Goal: Task Accomplishment & Management: Use online tool/utility

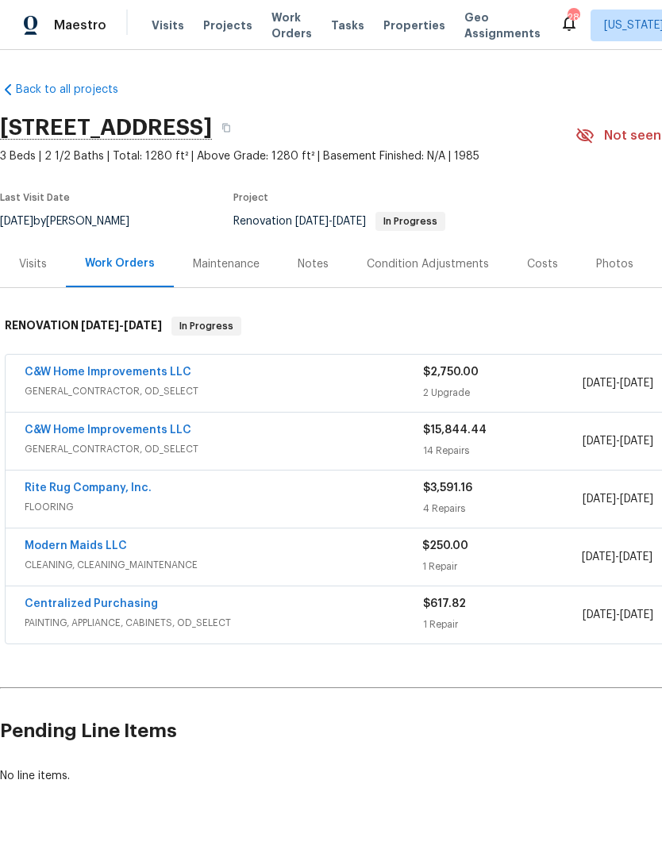
click at [313, 433] on div "C&W Home Improvements LLC" at bounding box center [224, 431] width 398 height 19
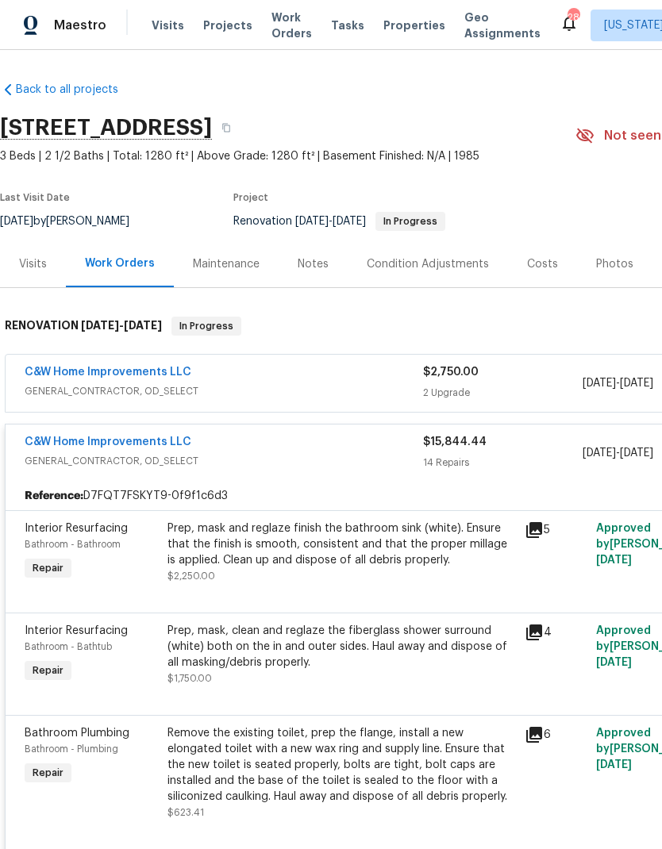
click at [343, 567] on div "Prep, mask and reglaze finish the bathroom sink (white). Ensure that the finish…" at bounding box center [341, 545] width 348 height 48
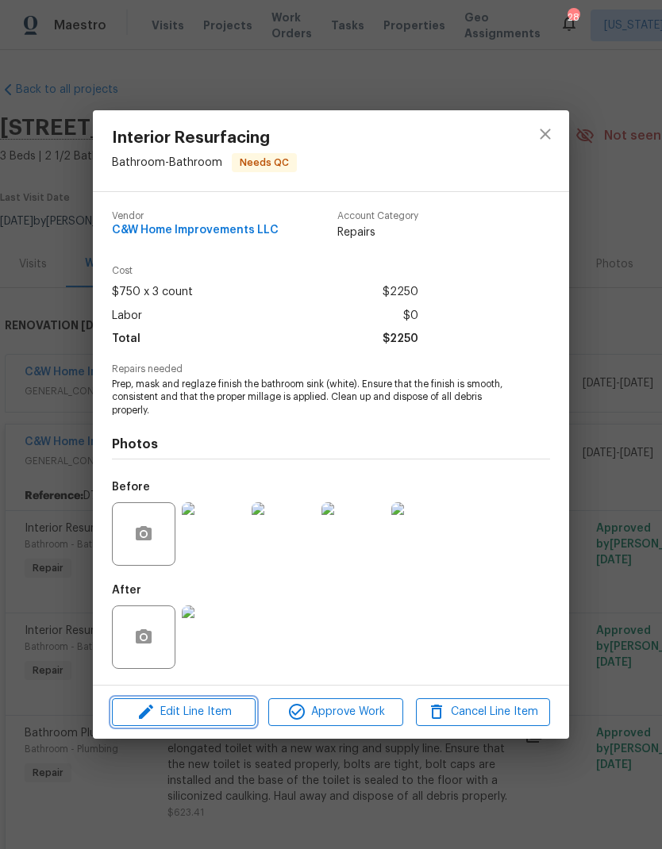
click at [205, 722] on span "Edit Line Item" at bounding box center [184, 712] width 134 height 20
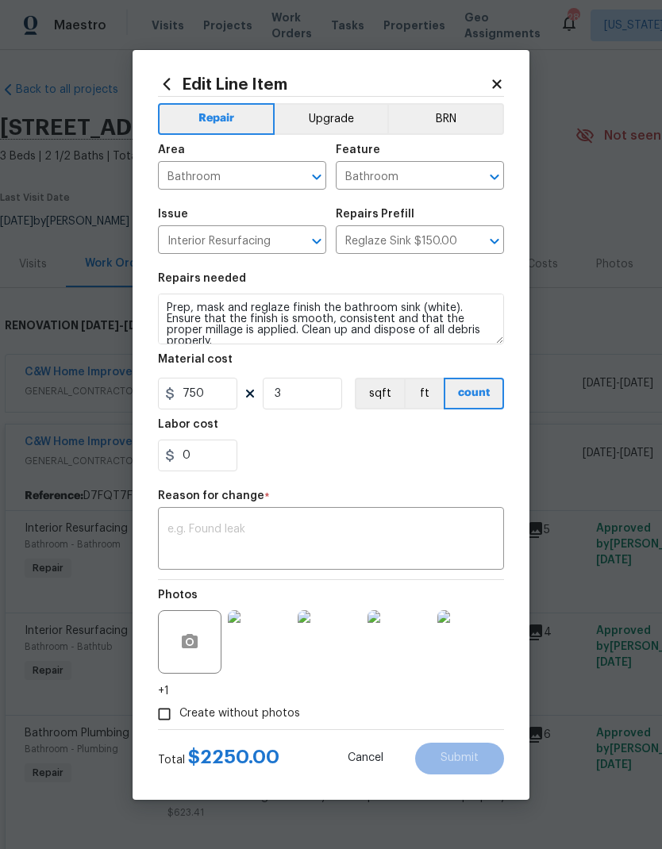
click at [501, 64] on div "Edit Line Item Repair Upgrade BRN Area Bathroom ​ Feature Bathroom ​ Issue Inte…" at bounding box center [331, 425] width 397 height 750
click at [496, 77] on icon at bounding box center [497, 84] width 14 height 14
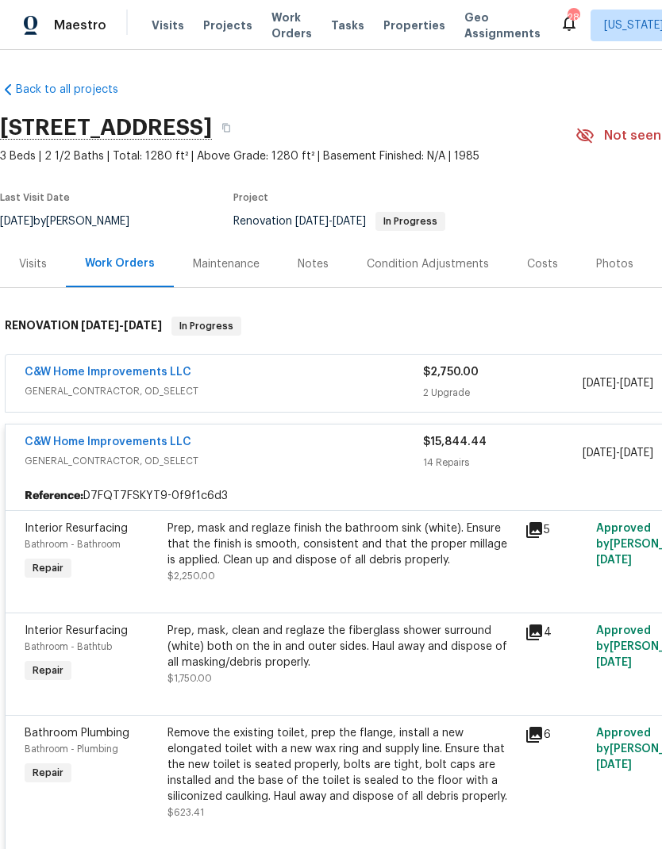
click at [336, 555] on div "Prep, mask and reglaze finish the bathroom sink (white). Ensure that the finish…" at bounding box center [341, 545] width 348 height 48
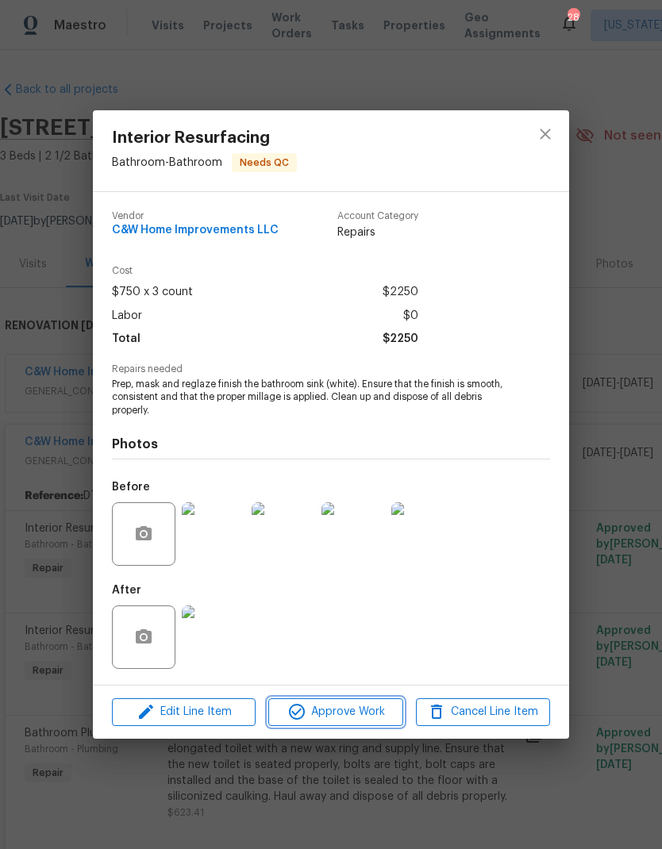
click at [337, 702] on button "Approve Work" at bounding box center [335, 712] width 134 height 28
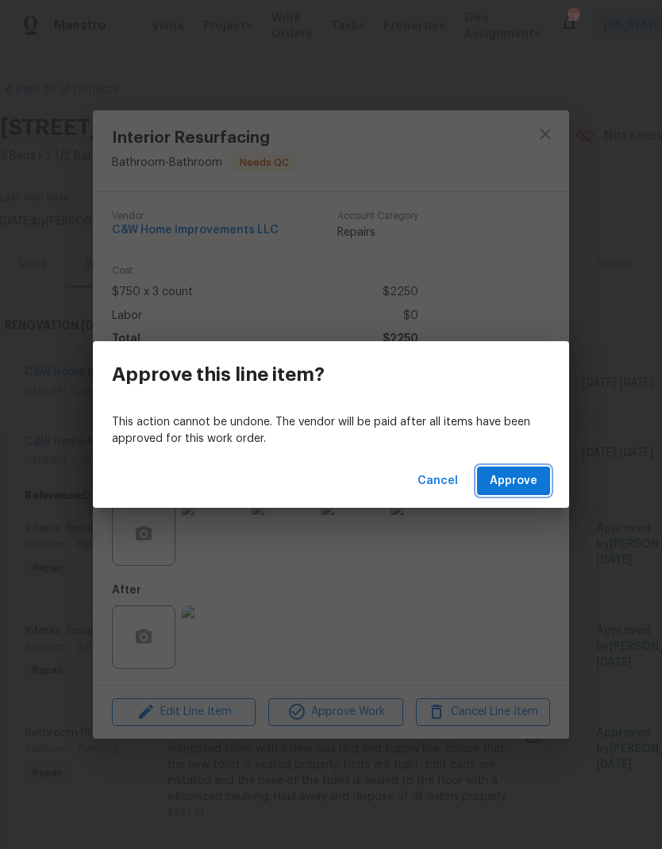
click at [517, 485] on span "Approve" at bounding box center [514, 481] width 48 height 20
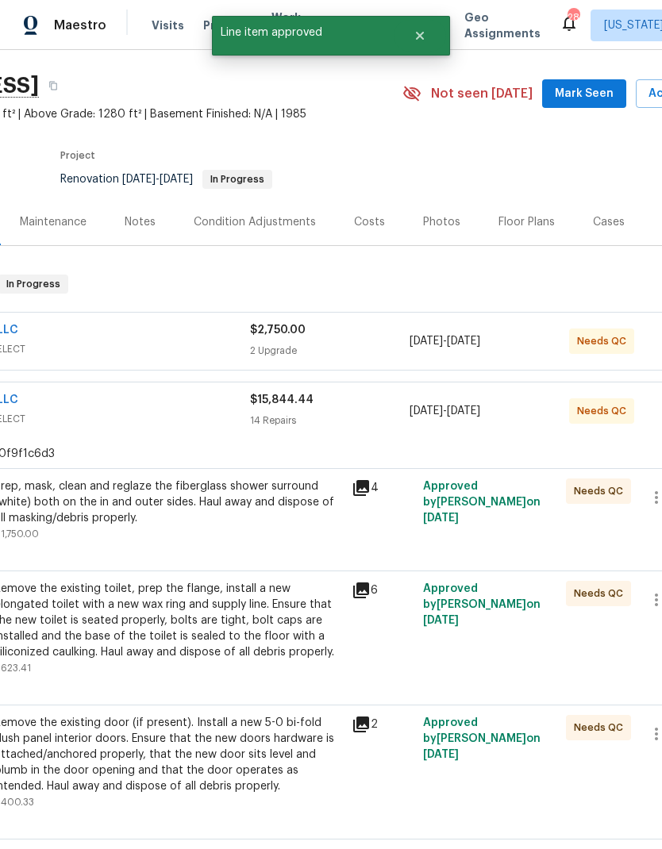
scroll to position [17, 71]
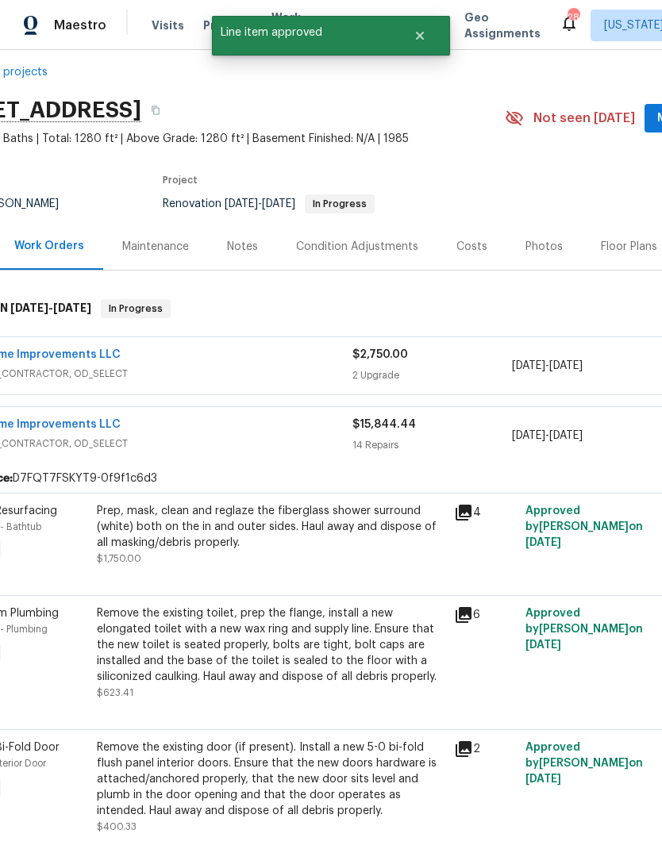
click at [270, 549] on div "Prep, mask, clean and reglaze the fiberglass shower surround (white) both on th…" at bounding box center [271, 527] width 348 height 48
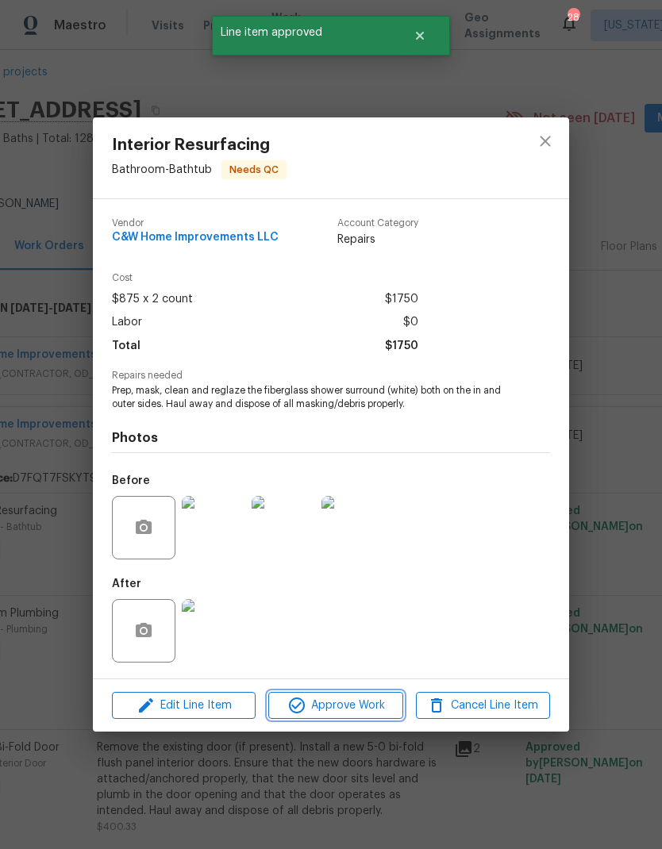
click at [342, 702] on span "Approve Work" at bounding box center [335, 706] width 125 height 20
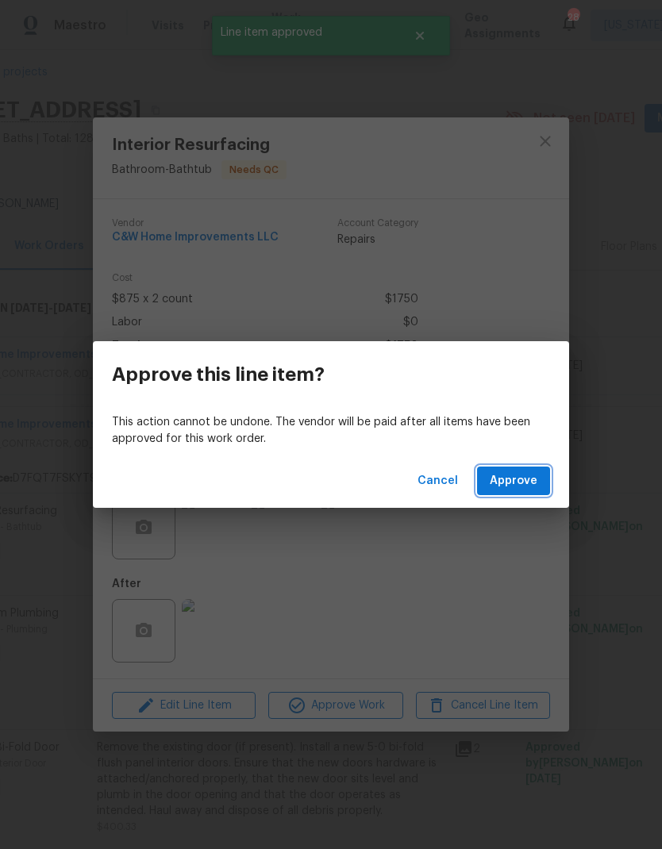
click at [524, 479] on span "Approve" at bounding box center [514, 481] width 48 height 20
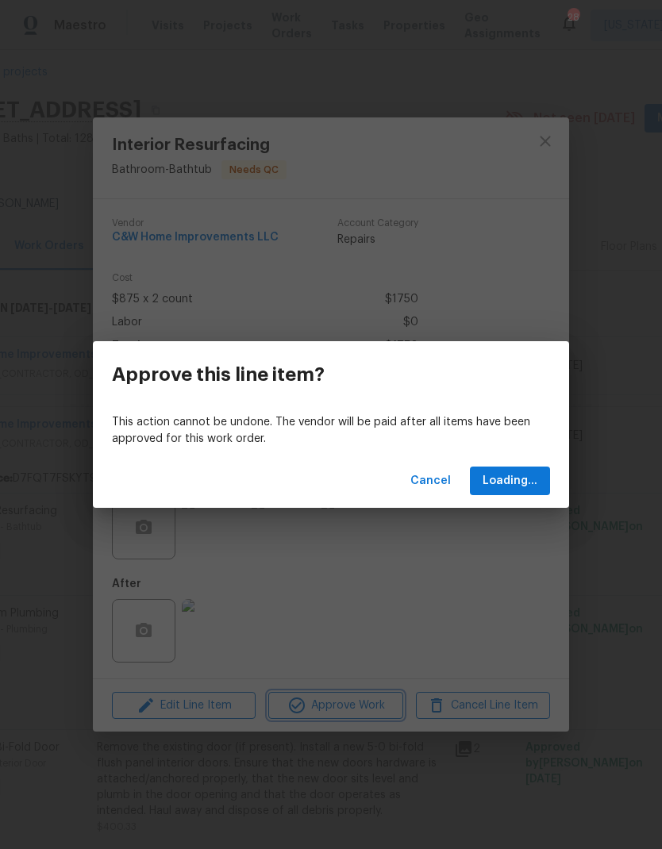
click at [357, 806] on div "Approve this line item? This action cannot be undone. The vendor will be paid a…" at bounding box center [331, 424] width 662 height 849
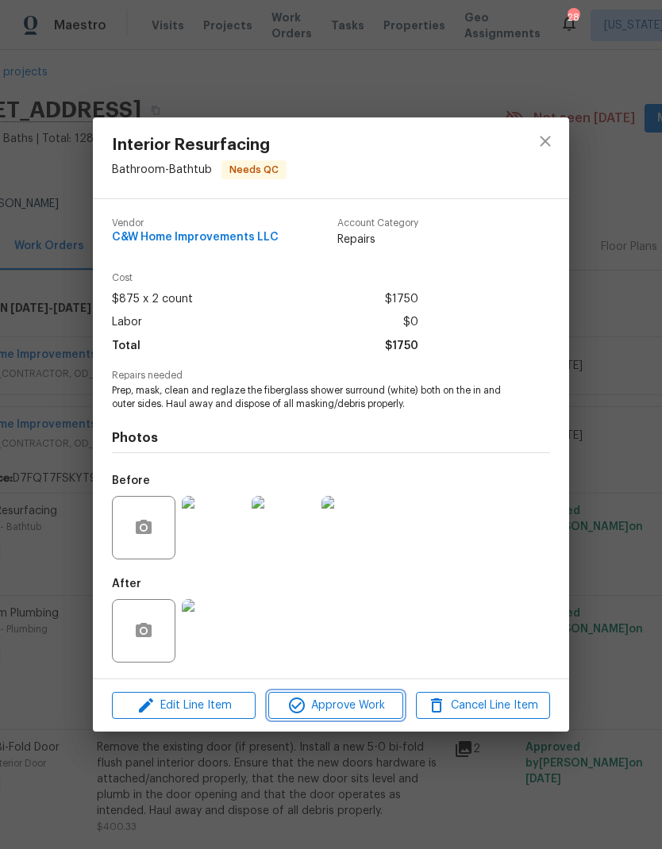
click at [352, 705] on span "Approve Work" at bounding box center [335, 706] width 125 height 20
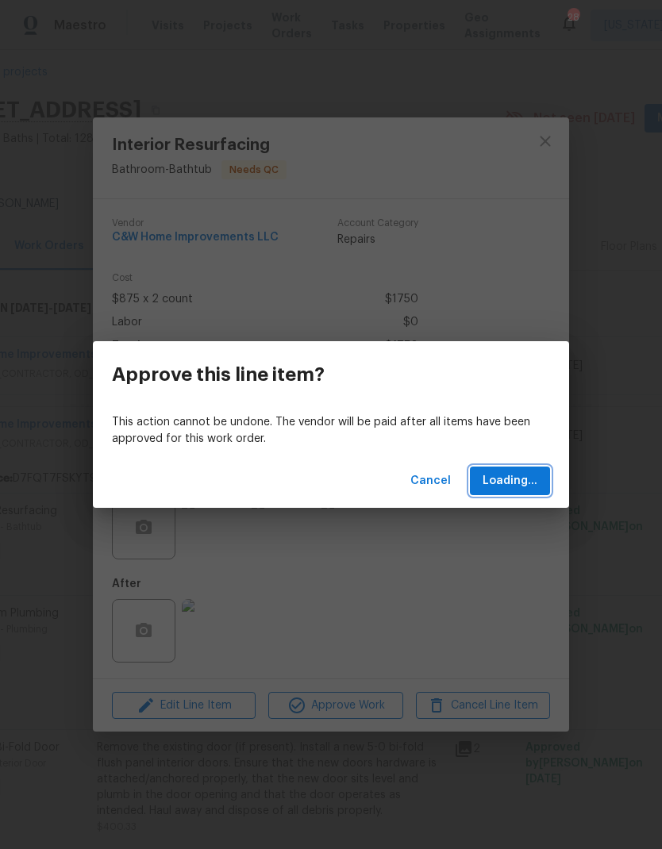
click at [504, 484] on span "Loading..." at bounding box center [510, 481] width 55 height 20
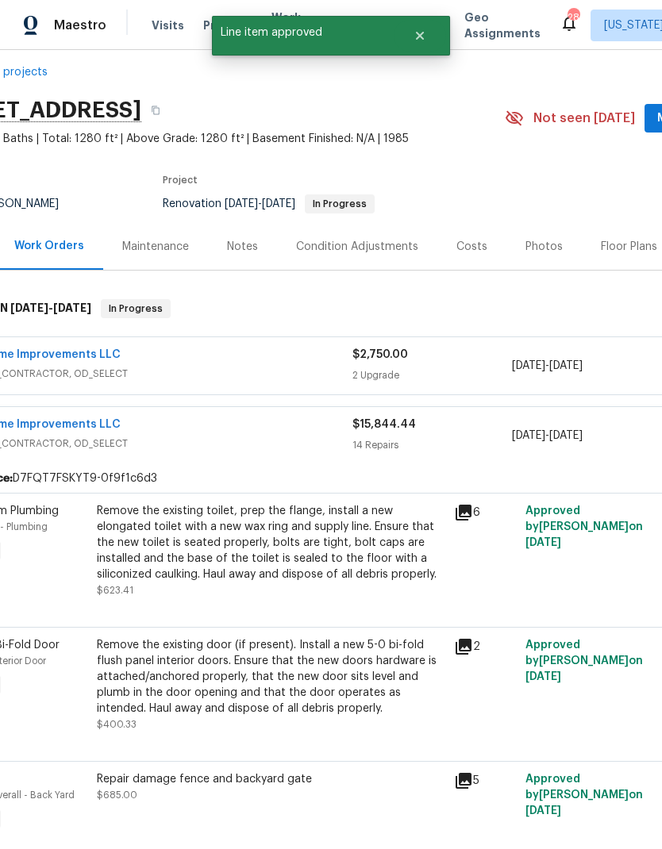
click at [294, 545] on div "Remove the existing toilet, prep the flange, install a new elongated toilet wit…" at bounding box center [271, 542] width 348 height 79
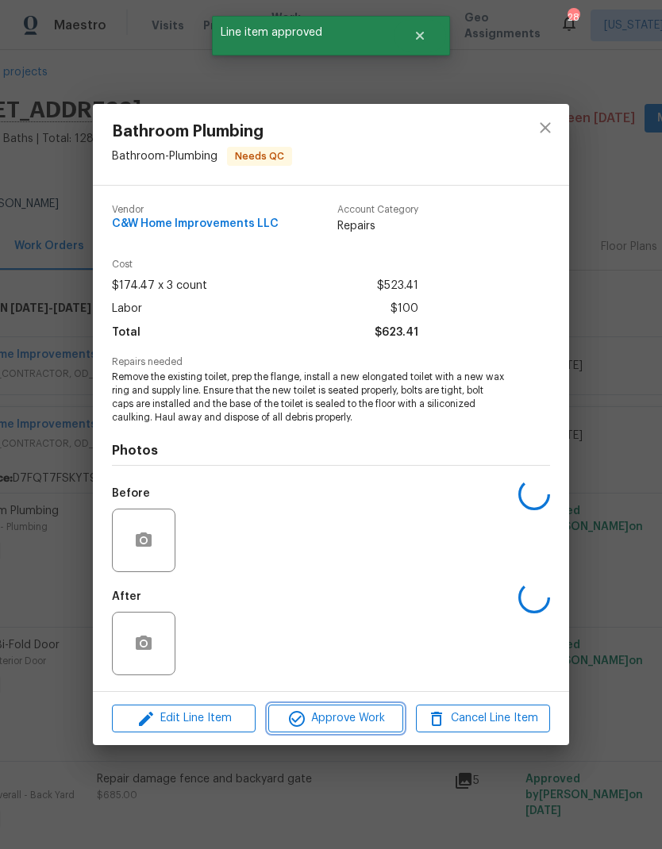
click at [340, 727] on span "Approve Work" at bounding box center [335, 719] width 125 height 20
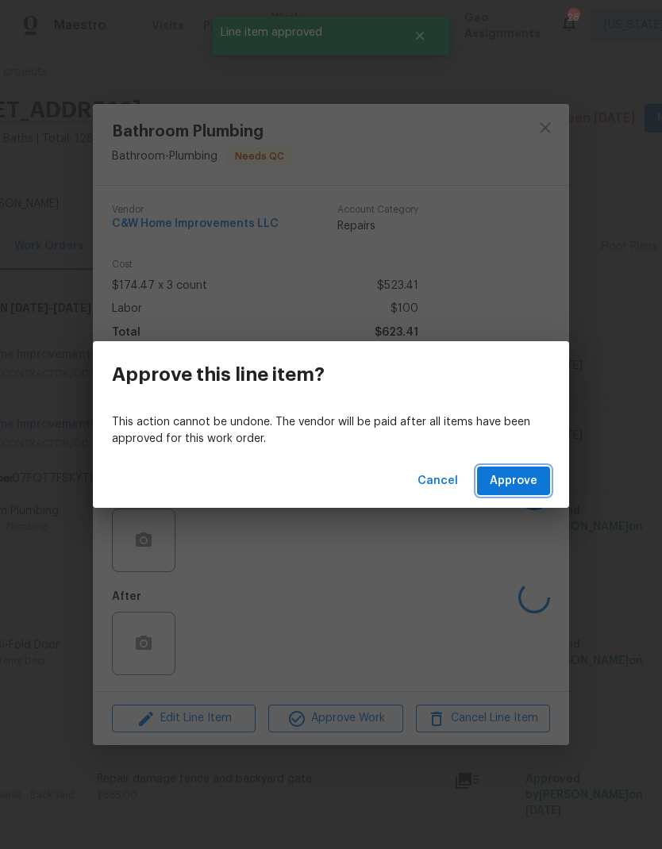
click at [525, 483] on span "Approve" at bounding box center [514, 481] width 48 height 20
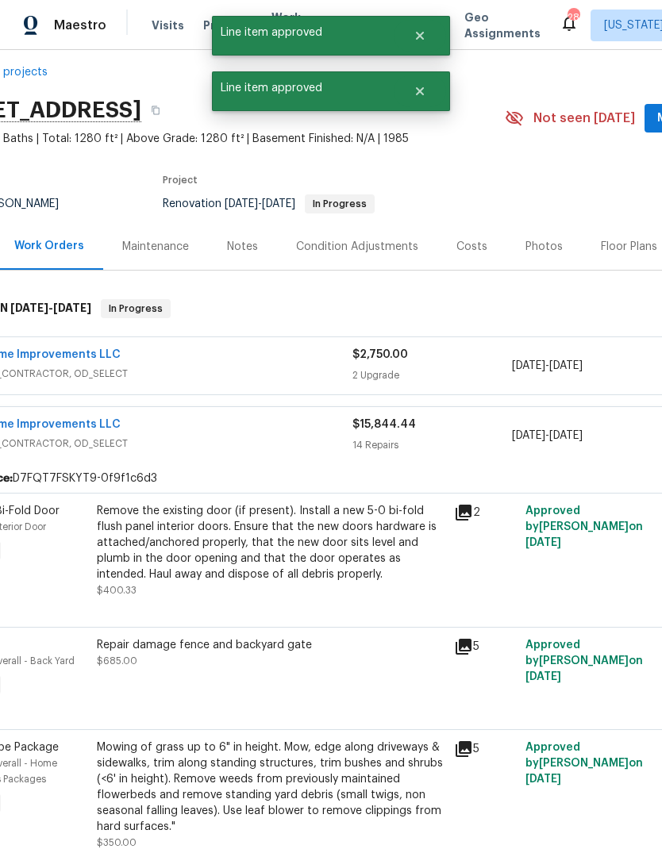
click at [287, 546] on div "Remove the existing door (if present). Install a new 5-0 bi-fold flush panel in…" at bounding box center [271, 542] width 348 height 79
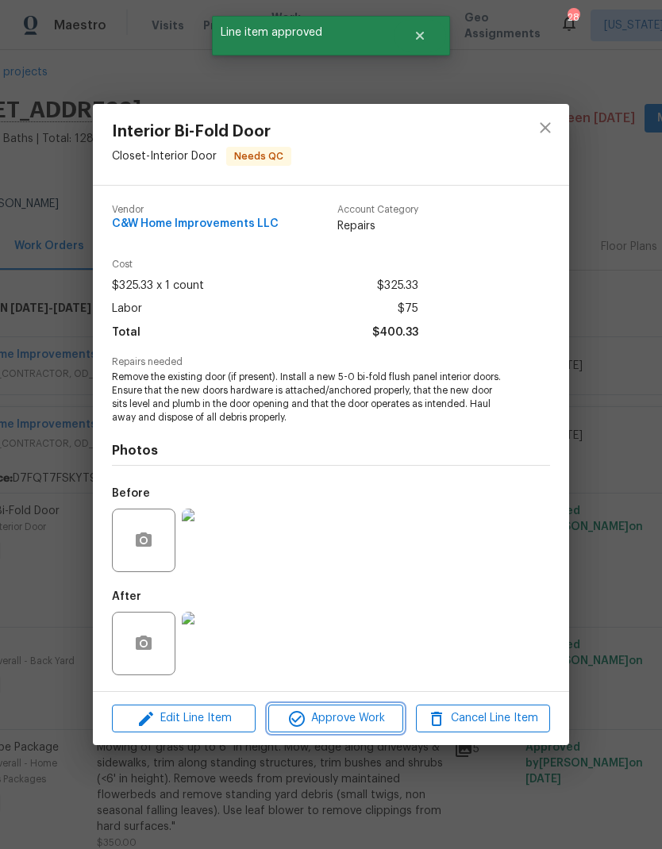
click at [360, 716] on span "Approve Work" at bounding box center [335, 719] width 125 height 20
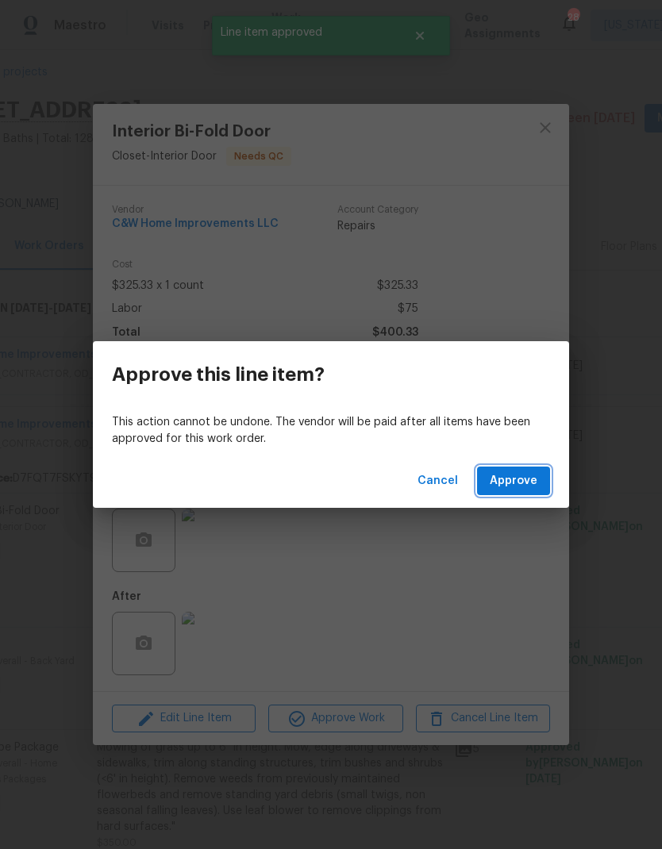
click at [511, 485] on span "Approve" at bounding box center [514, 481] width 48 height 20
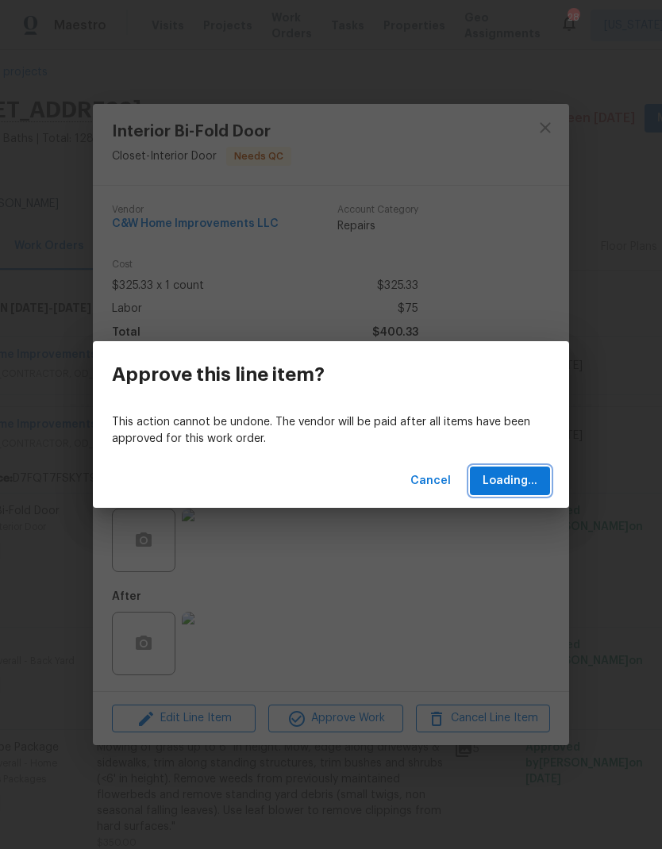
click at [527, 475] on span "Loading..." at bounding box center [510, 481] width 55 height 20
click at [526, 485] on span "Loading..." at bounding box center [510, 481] width 55 height 20
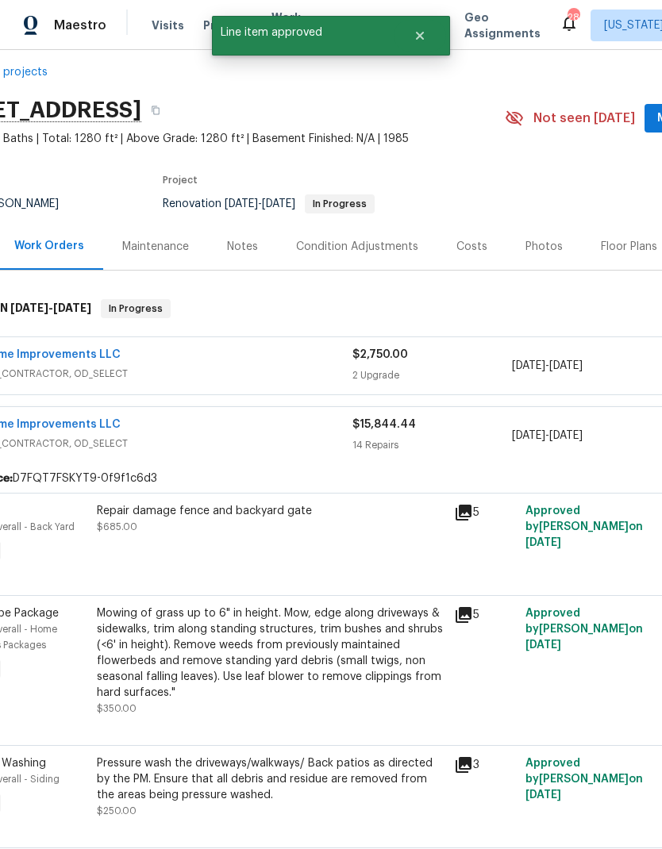
click at [368, 538] on div "Repair damage fence and backyard gate $685.00" at bounding box center [270, 534] width 357 height 73
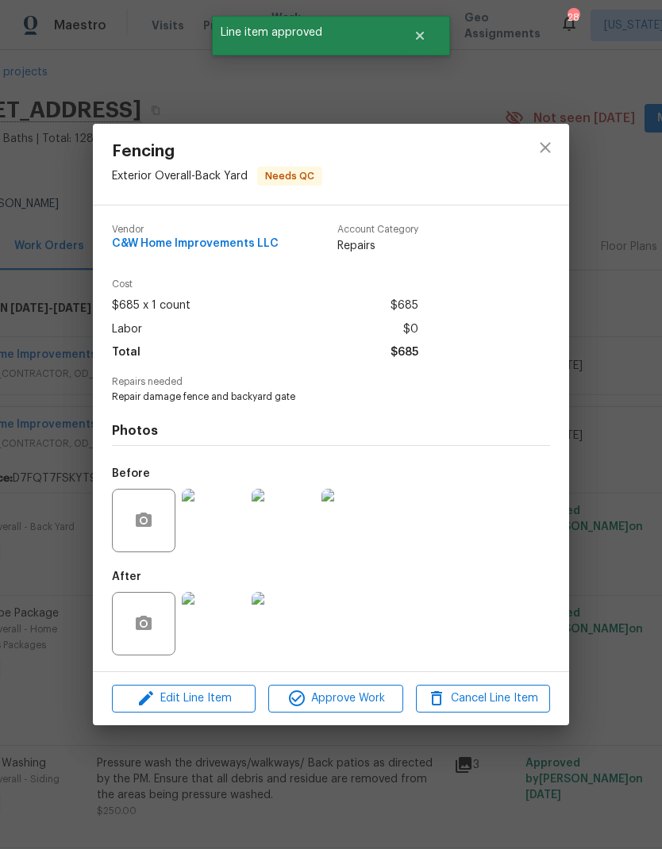
click at [347, 730] on div "Fencing Exterior Overall - Back Yard Needs QC Vendor C&W Home Improvements LLC …" at bounding box center [331, 424] width 662 height 849
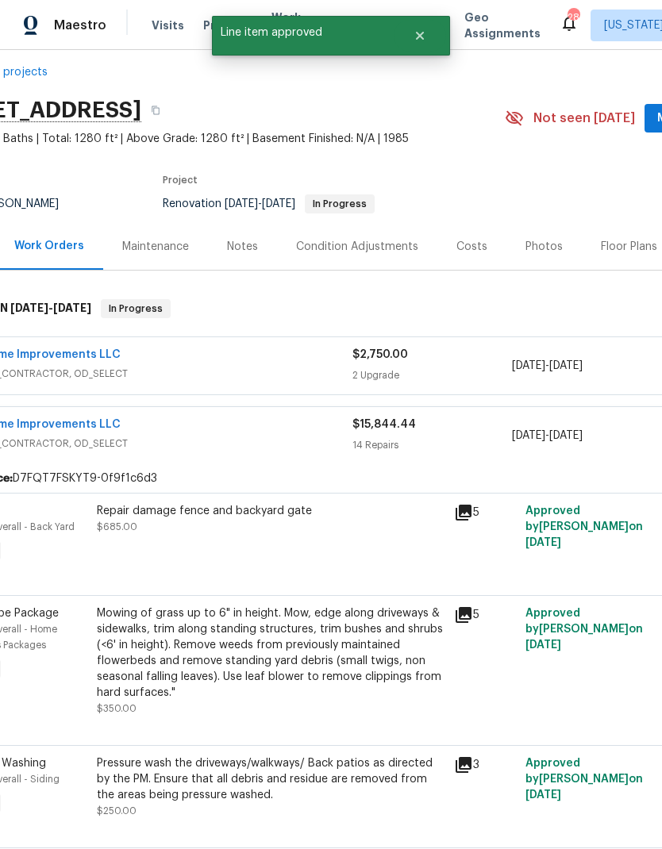
click at [365, 550] on div "Repair damage fence and backyard gate $685.00" at bounding box center [270, 534] width 357 height 73
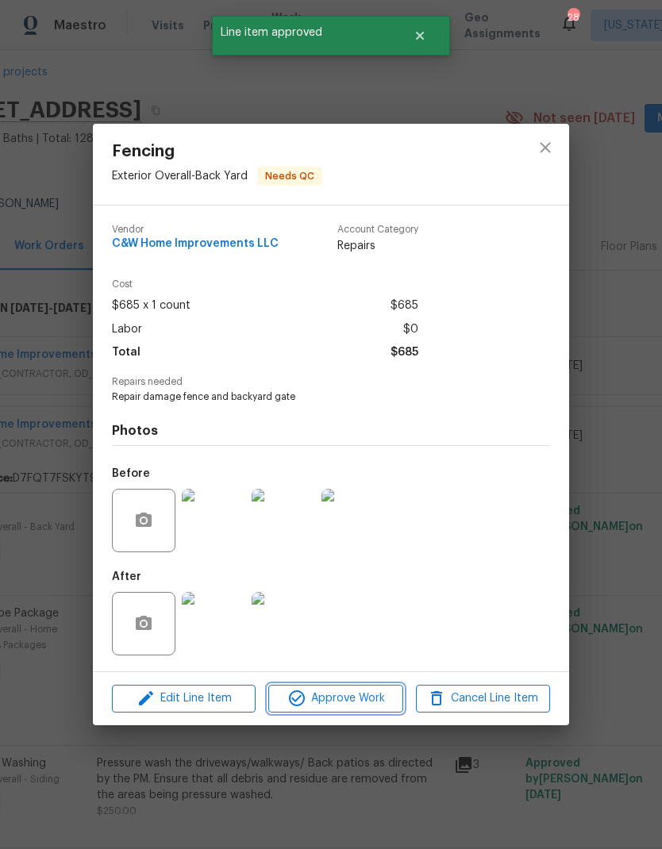
click at [365, 702] on span "Approve Work" at bounding box center [335, 699] width 125 height 20
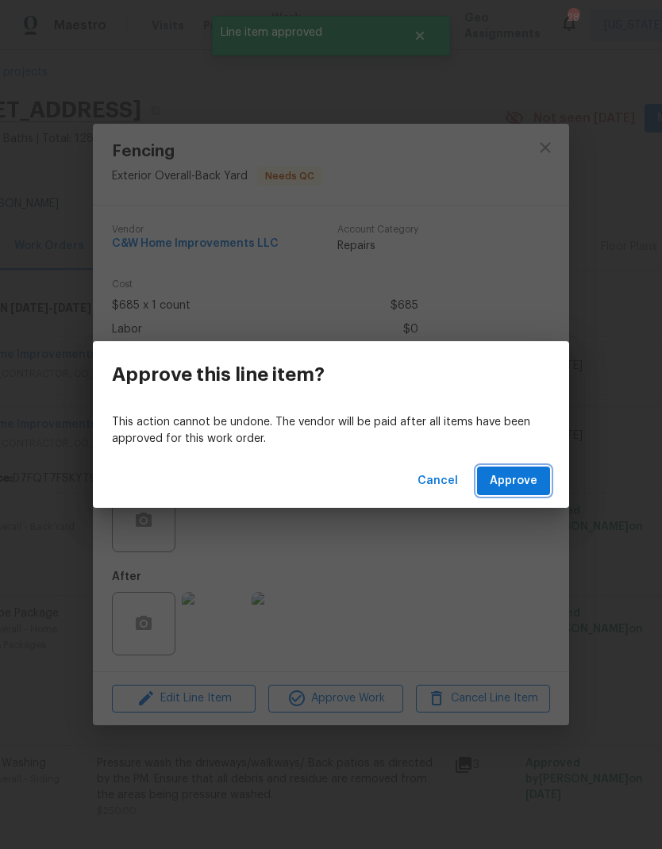
click at [517, 487] on span "Approve" at bounding box center [514, 481] width 48 height 20
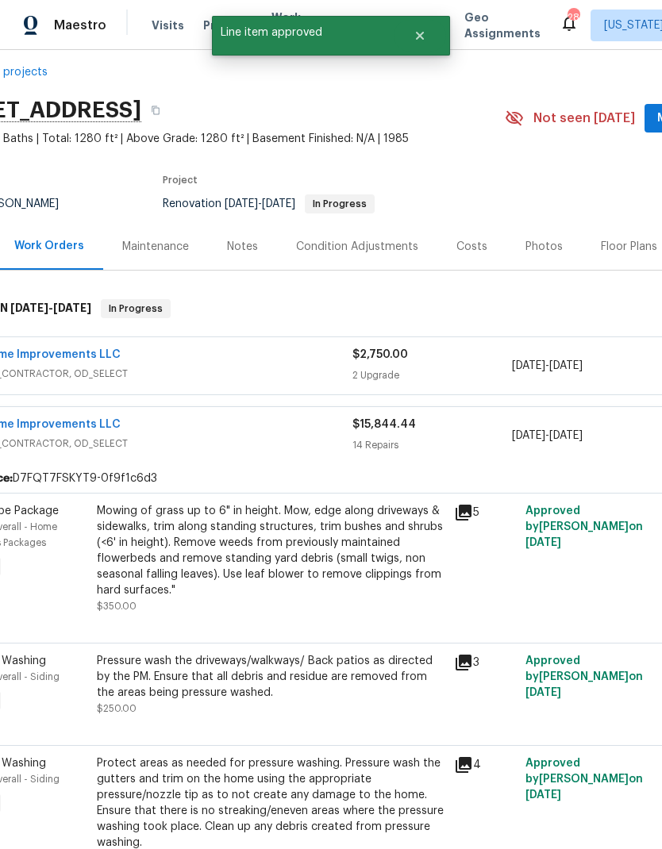
click at [366, 548] on div "Mowing of grass up to 6" in height. Mow, edge along driveways & sidewalks, trim…" at bounding box center [271, 550] width 348 height 95
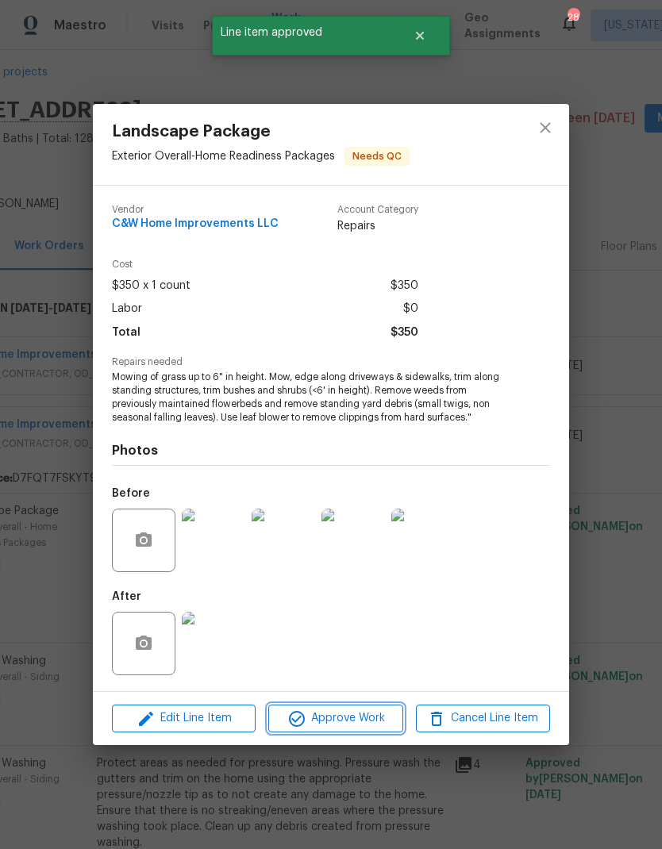
click at [366, 722] on span "Approve Work" at bounding box center [335, 719] width 125 height 20
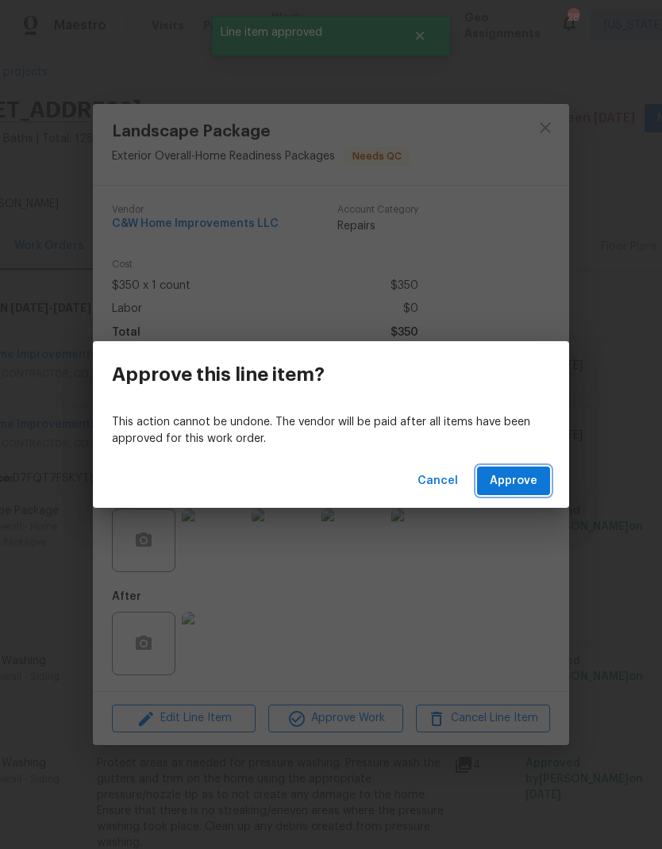
click at [513, 476] on span "Approve" at bounding box center [514, 481] width 48 height 20
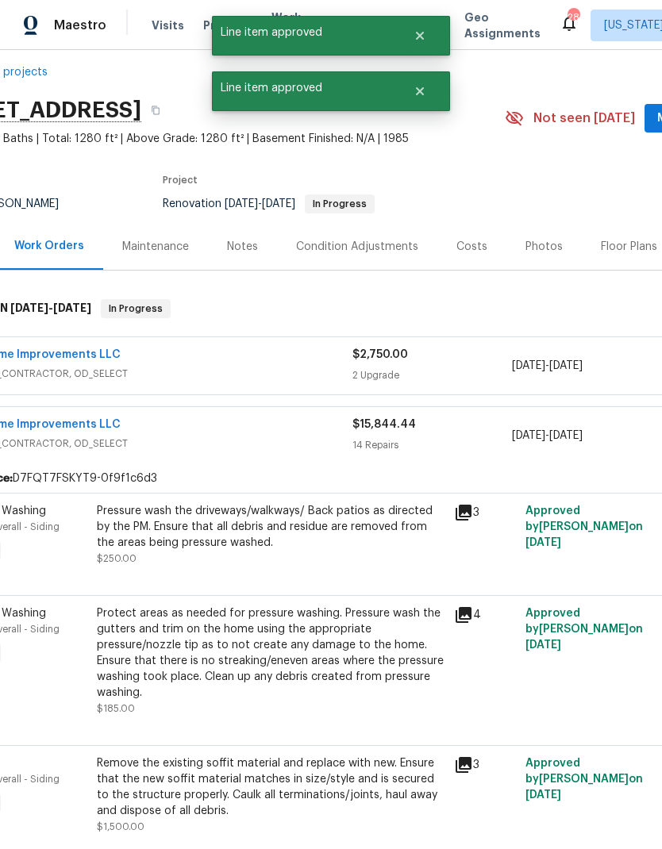
click at [353, 554] on div "Pressure wash the driveways/walkways/ Back patios as directed by the PM. Ensure…" at bounding box center [271, 534] width 348 height 63
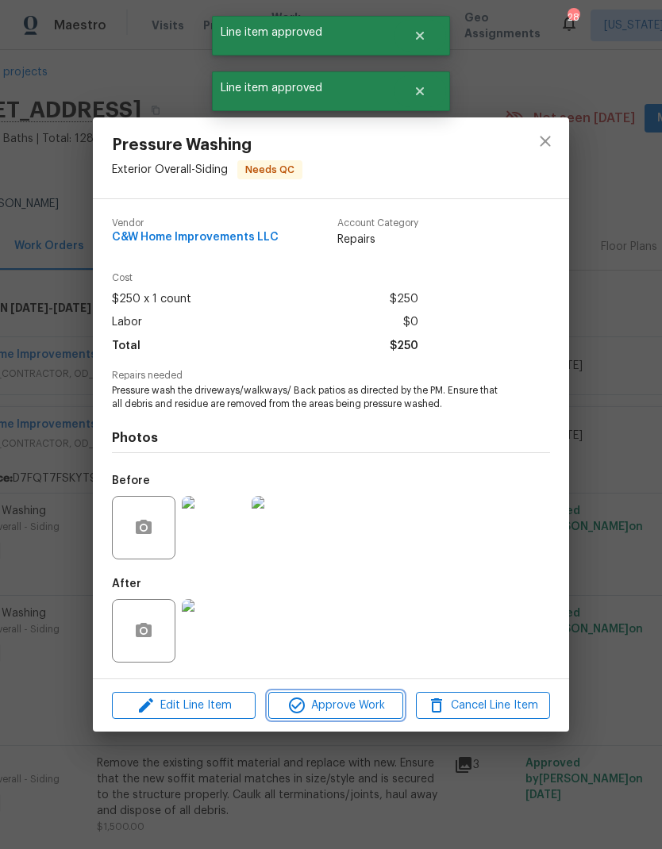
click at [361, 709] on span "Approve Work" at bounding box center [335, 706] width 125 height 20
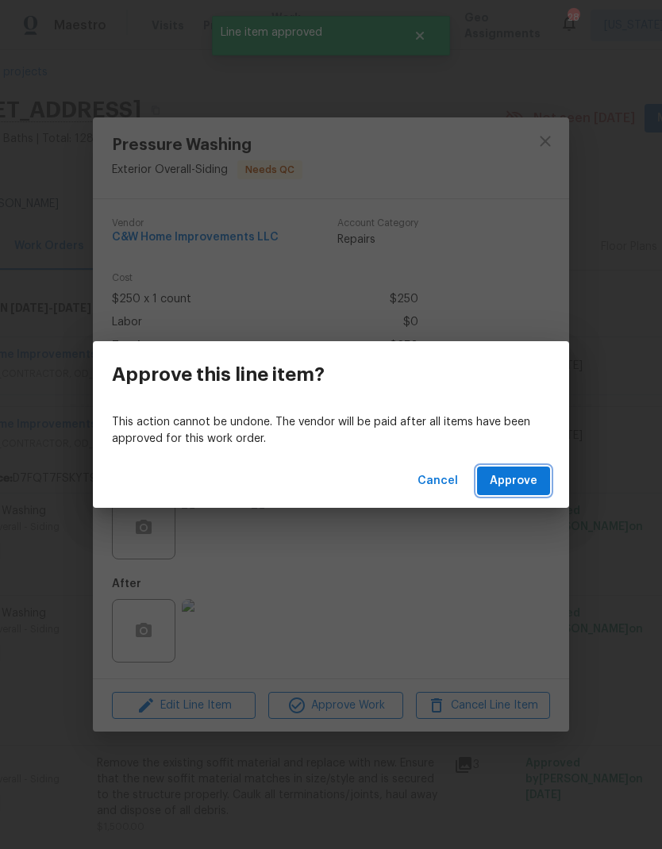
click at [515, 479] on span "Approve" at bounding box center [514, 481] width 48 height 20
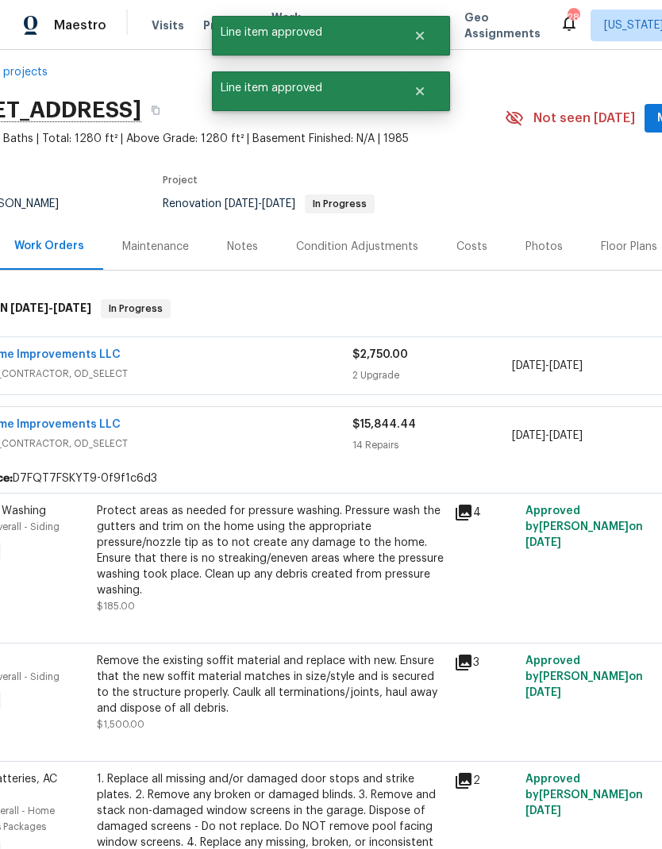
click at [348, 548] on div "Protect areas as needed for pressure washing. Pressure wash the gutters and tri…" at bounding box center [271, 550] width 348 height 95
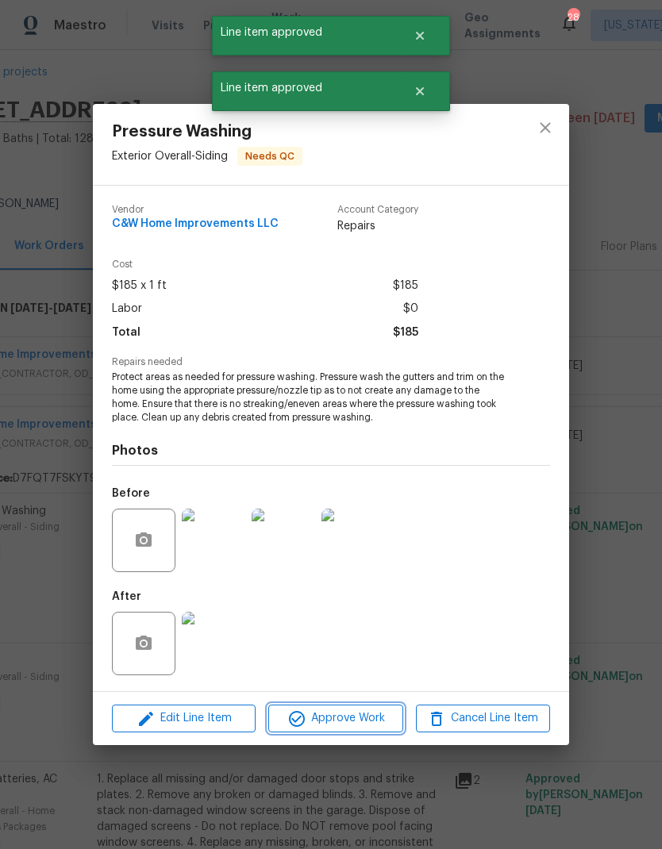
click at [362, 720] on span "Approve Work" at bounding box center [335, 719] width 125 height 20
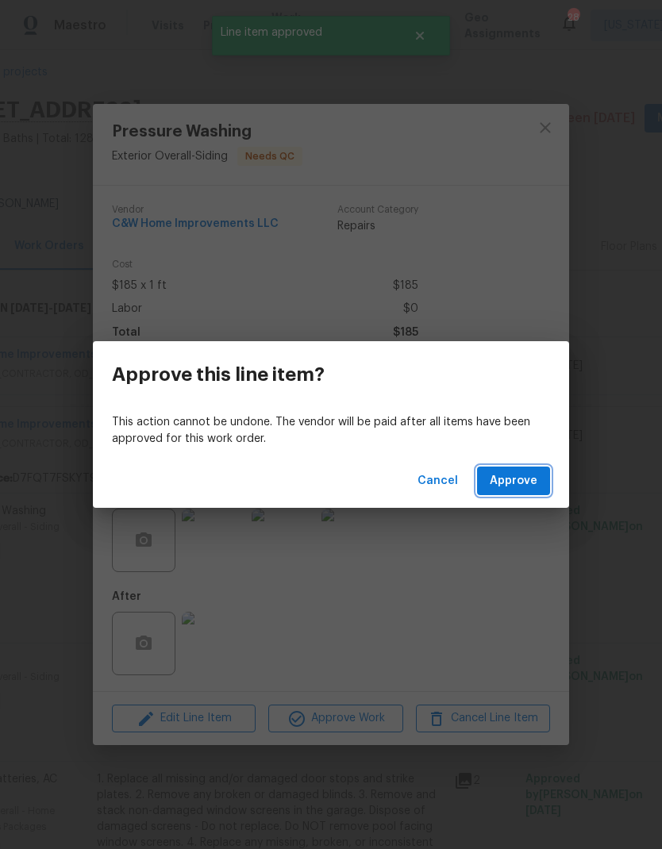
click at [513, 479] on span "Approve" at bounding box center [514, 481] width 48 height 20
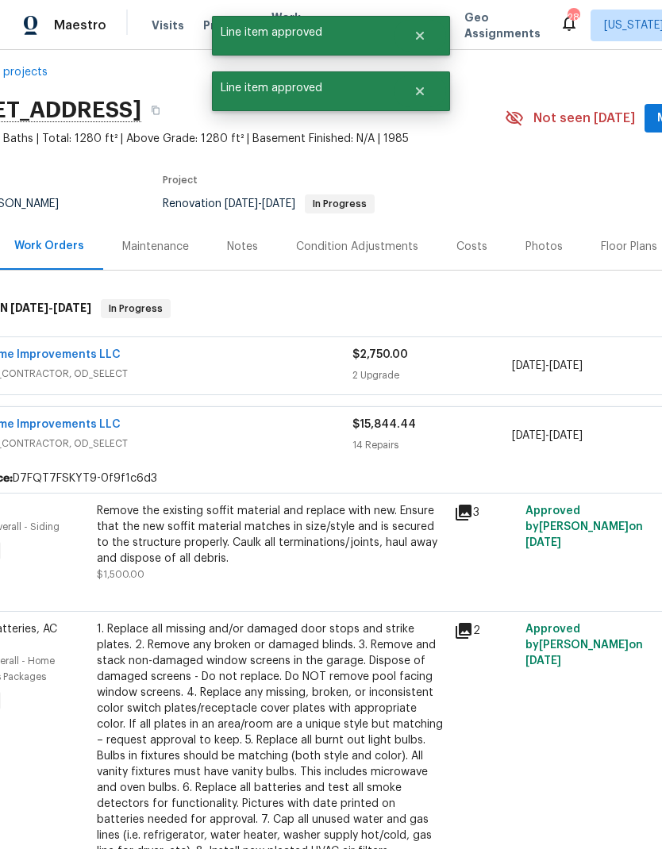
click at [336, 567] on div "Remove the existing soffit material and replace with new. Ensure that the new s…" at bounding box center [271, 542] width 348 height 79
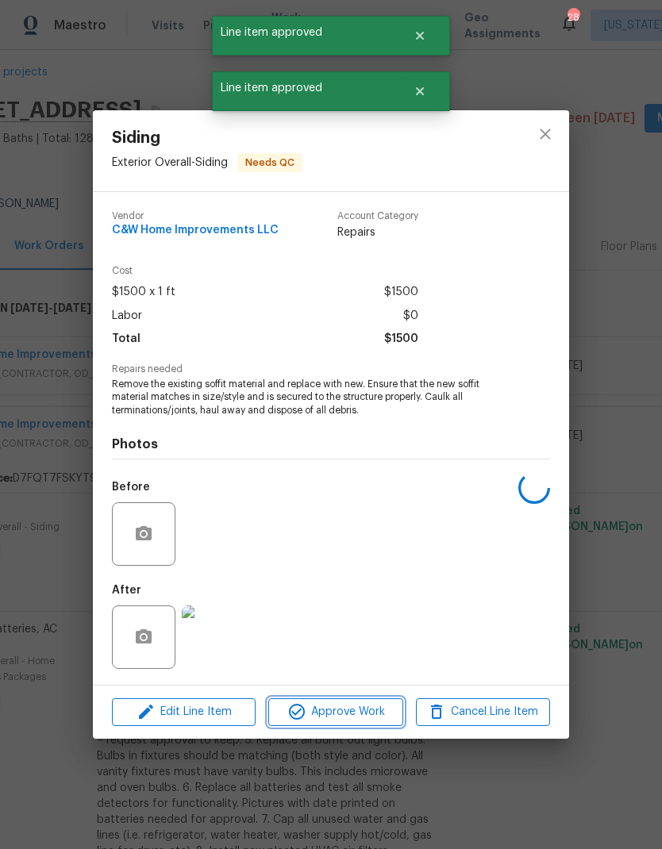
click at [367, 718] on span "Approve Work" at bounding box center [335, 712] width 125 height 20
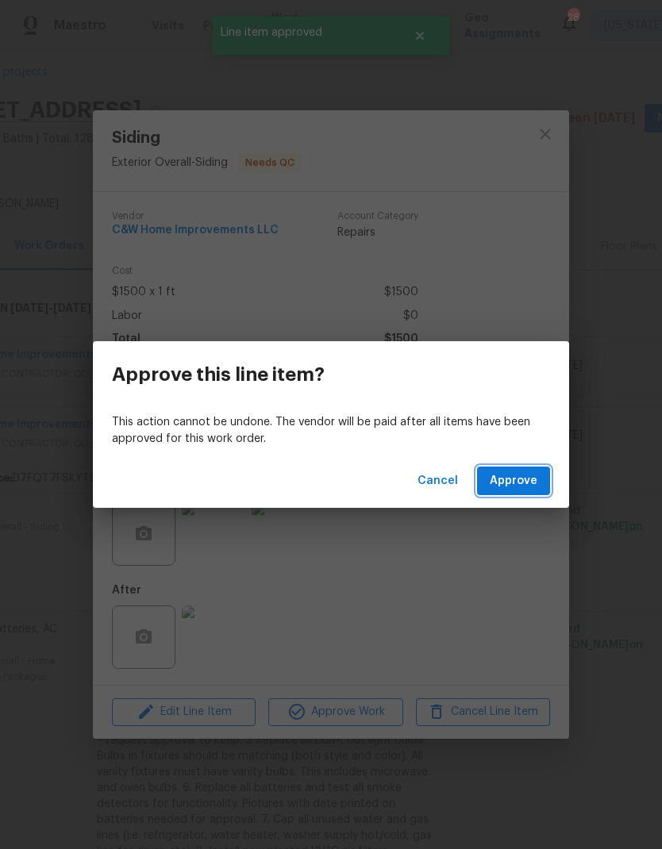
click at [504, 486] on span "Approve" at bounding box center [514, 481] width 48 height 20
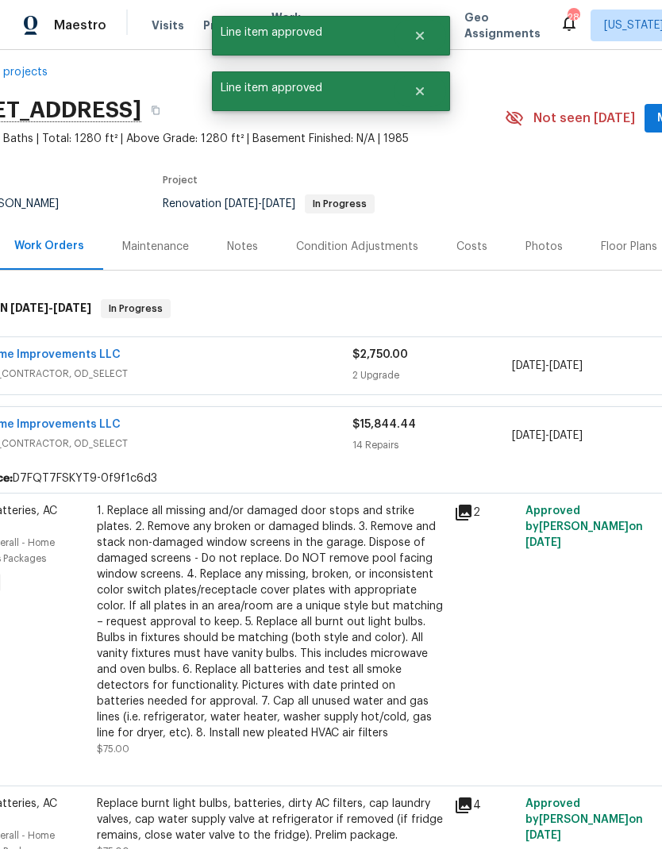
click at [344, 599] on div "1. Replace all missing and/or damaged door stops and strike plates. 2. Remove a…" at bounding box center [271, 622] width 348 height 238
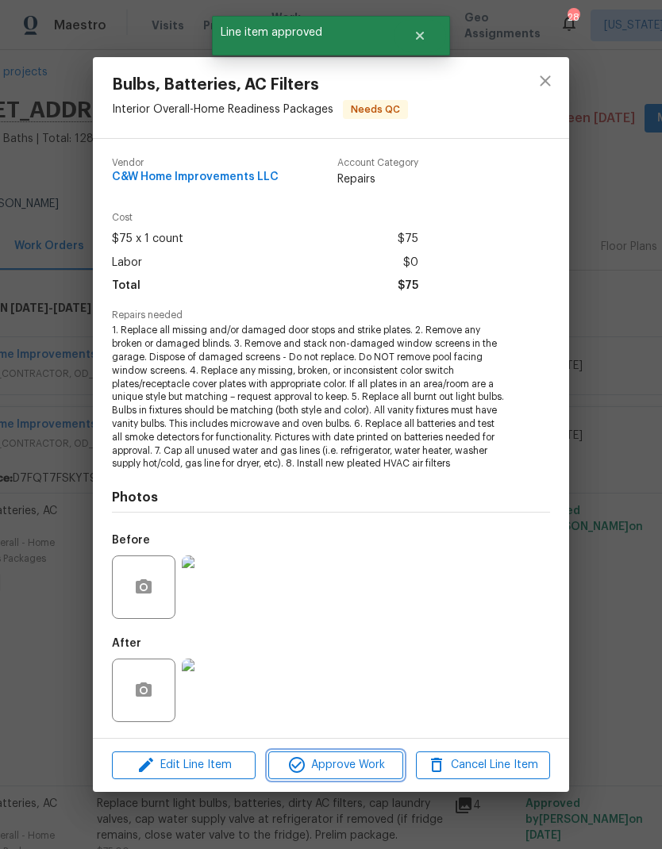
click at [356, 760] on span "Approve Work" at bounding box center [335, 766] width 125 height 20
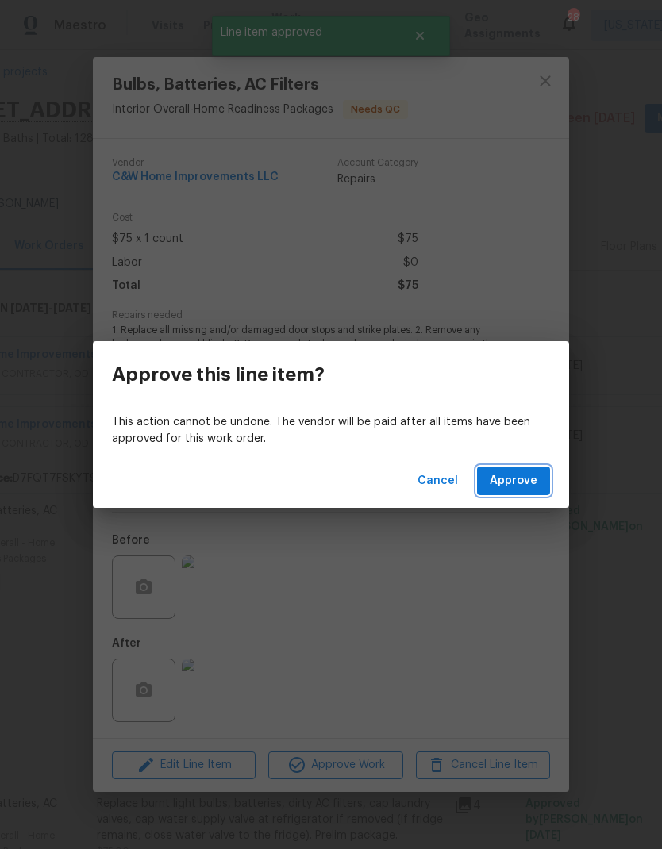
click at [513, 476] on span "Approve" at bounding box center [514, 481] width 48 height 20
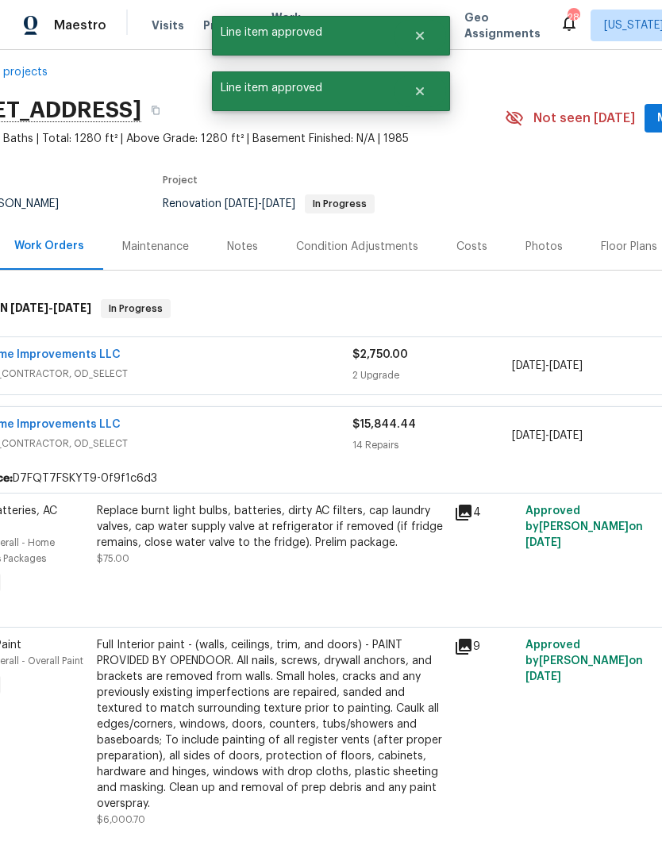
click at [352, 583] on div "Replace burnt light bulbs, batteries, dirty AC filters, cap laundry valves, cap…" at bounding box center [270, 550] width 357 height 105
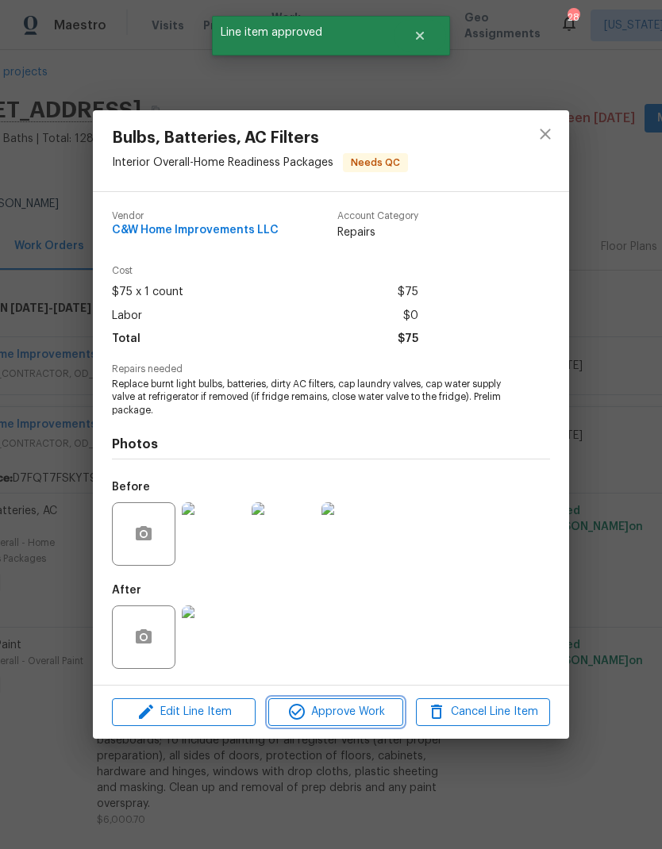
click at [367, 724] on button "Approve Work" at bounding box center [335, 712] width 134 height 28
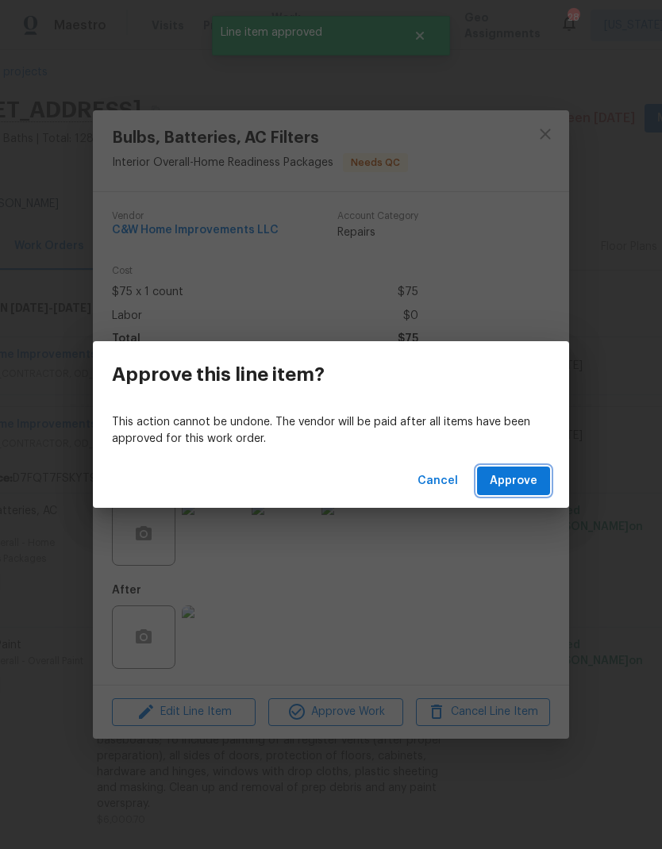
click at [519, 483] on span "Approve" at bounding box center [514, 481] width 48 height 20
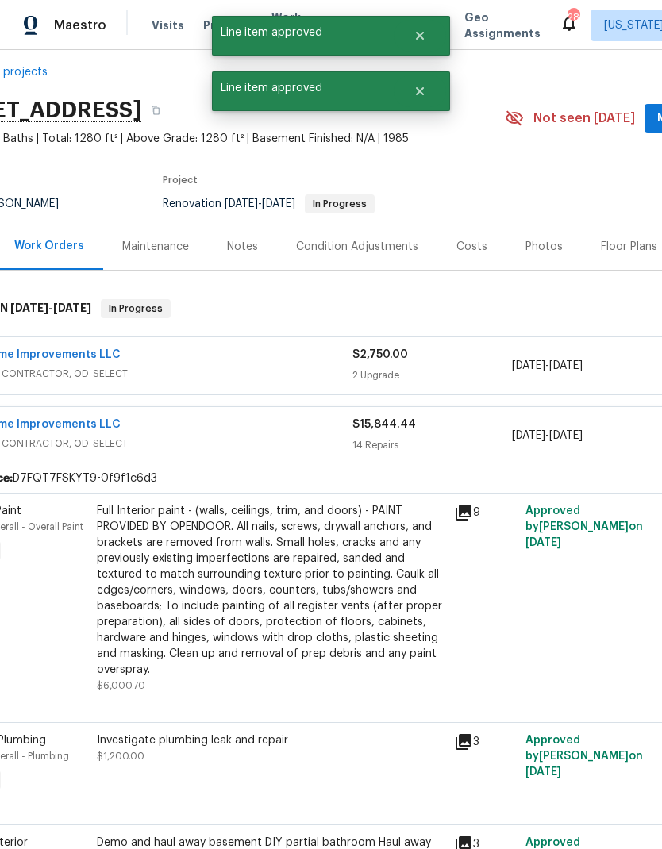
click at [335, 595] on div "Full Interior paint - (walls, ceilings, trim, and doors) - PAINT PROVIDED BY OP…" at bounding box center [271, 590] width 348 height 175
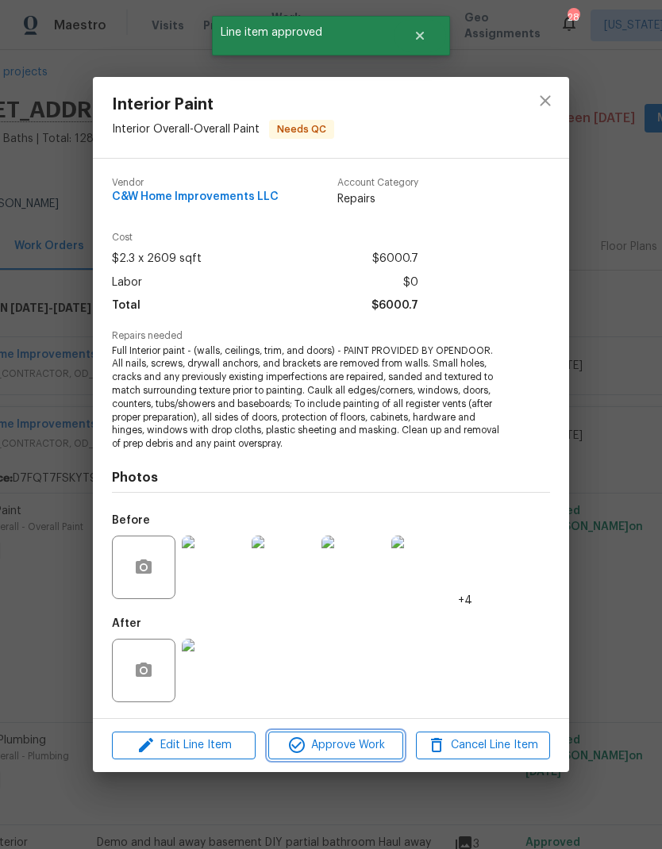
click at [365, 747] on span "Approve Work" at bounding box center [335, 746] width 125 height 20
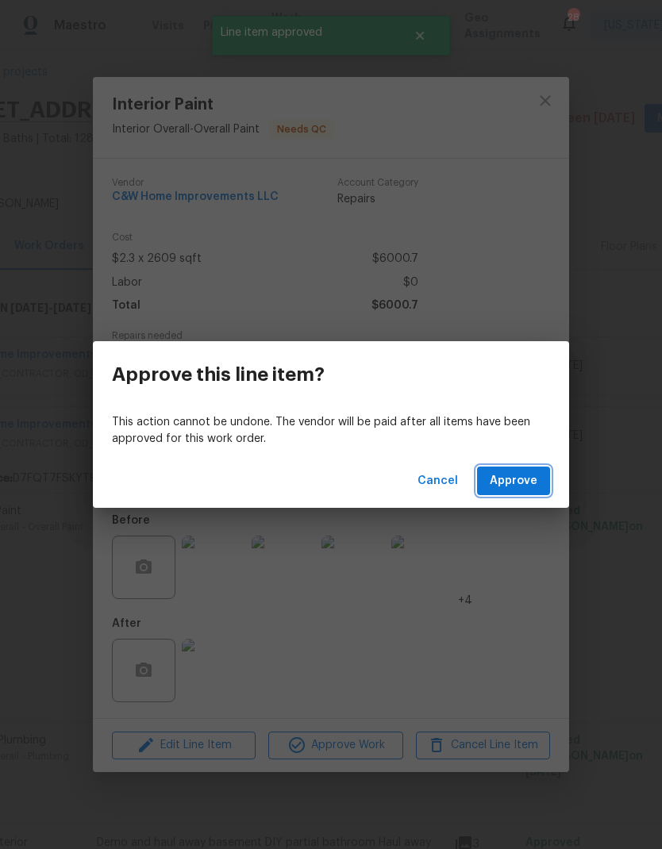
click at [513, 483] on span "Approve" at bounding box center [514, 481] width 48 height 20
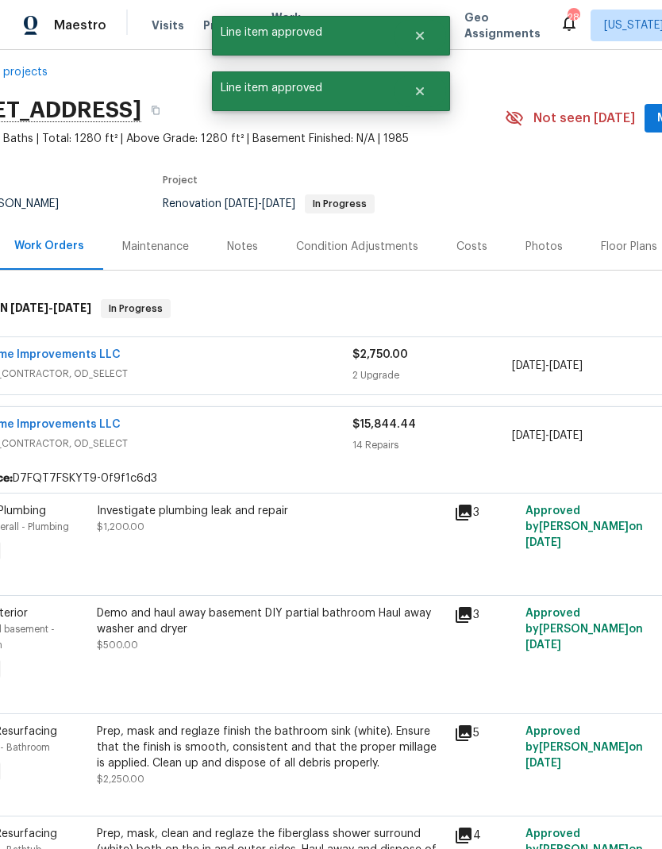
click at [354, 552] on div "Investigate plumbing leak and repair $1,200.00" at bounding box center [270, 534] width 357 height 73
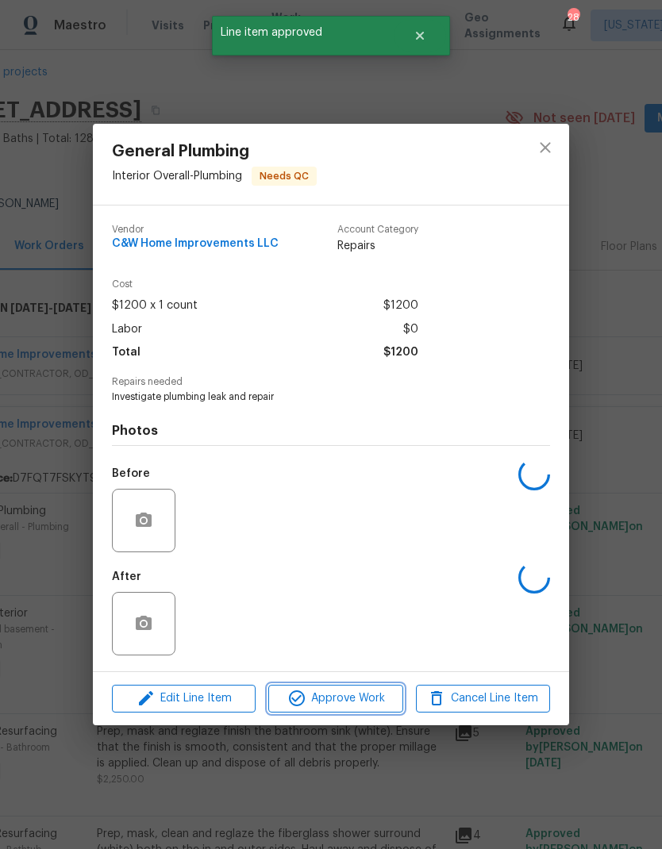
click at [368, 708] on span "Approve Work" at bounding box center [335, 699] width 125 height 20
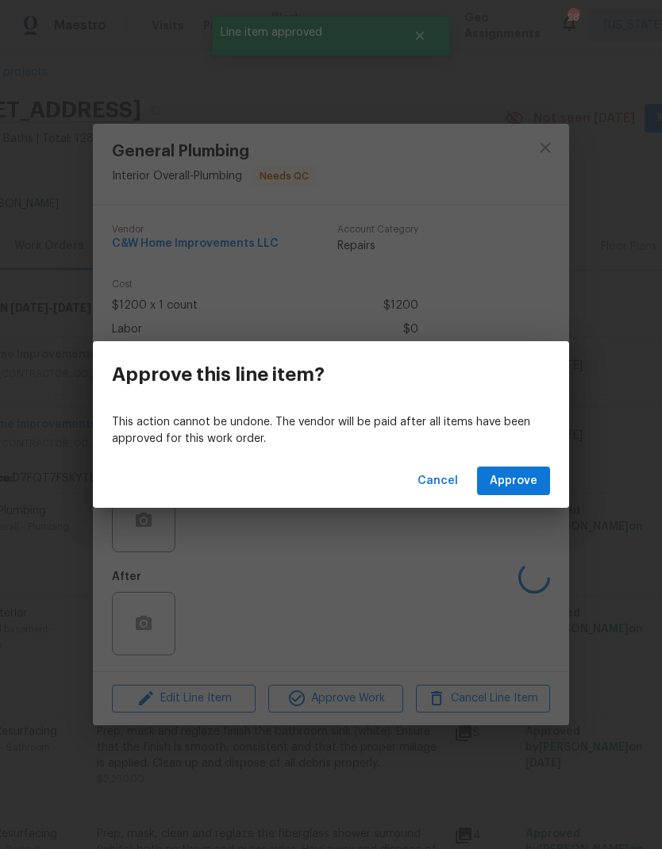
click at [501, 484] on span "Approve" at bounding box center [514, 481] width 48 height 20
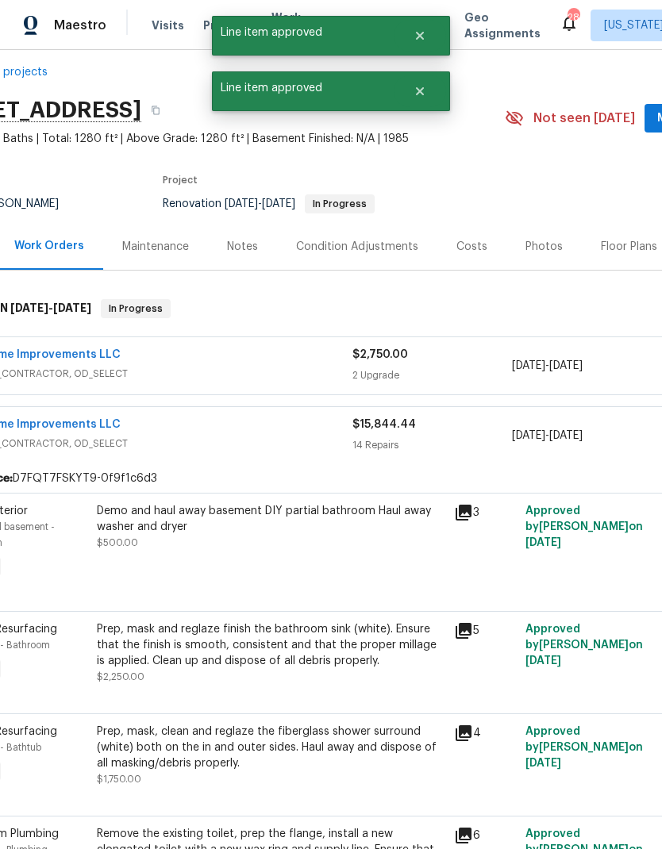
click at [349, 552] on div "Demo and haul away basement DIY partial bathroom Haul away washer and dryer $50…" at bounding box center [270, 542] width 357 height 89
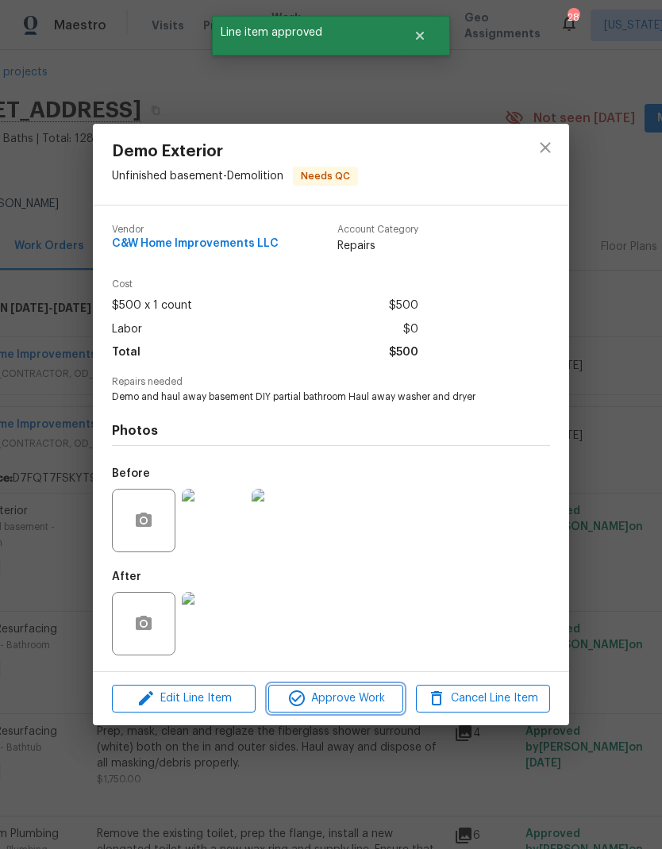
click at [371, 697] on span "Approve Work" at bounding box center [335, 699] width 125 height 20
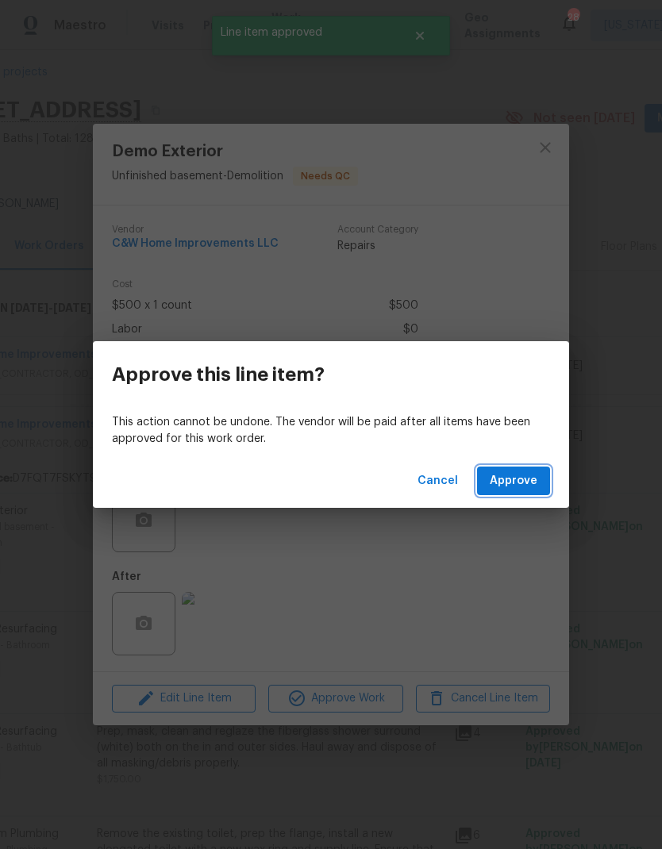
click at [509, 494] on button "Approve" at bounding box center [513, 481] width 73 height 29
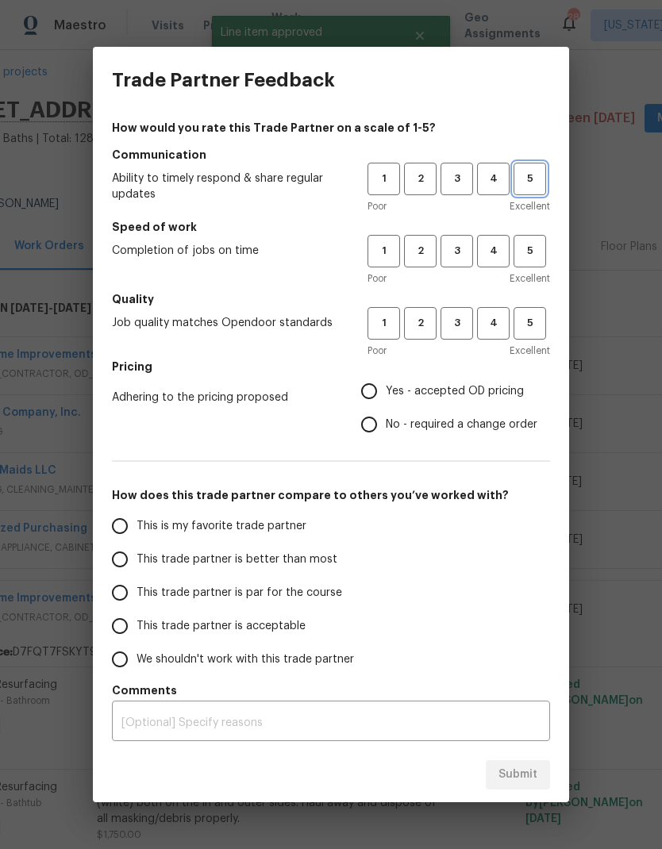
click at [531, 179] on span "5" at bounding box center [529, 179] width 29 height 18
click at [527, 248] on span "5" at bounding box center [529, 251] width 29 height 18
click at [533, 309] on button "5" at bounding box center [529, 323] width 33 height 33
click at [375, 390] on input "Yes - accepted OD pricing" at bounding box center [368, 391] width 33 height 33
radio input "true"
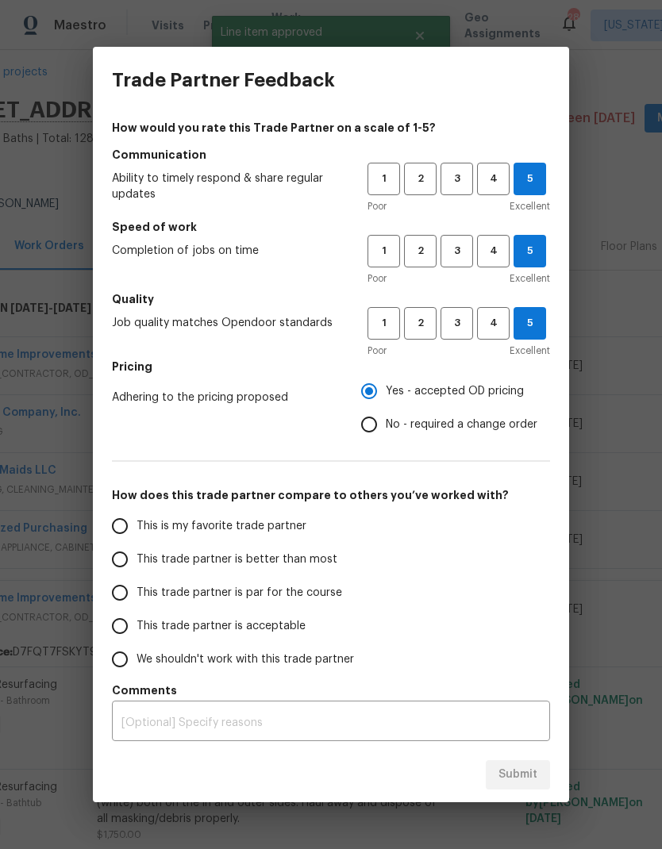
click at [123, 527] on input "This is my favorite trade partner" at bounding box center [119, 526] width 33 height 33
click at [521, 784] on span "Submit" at bounding box center [517, 775] width 39 height 20
radio input "true"
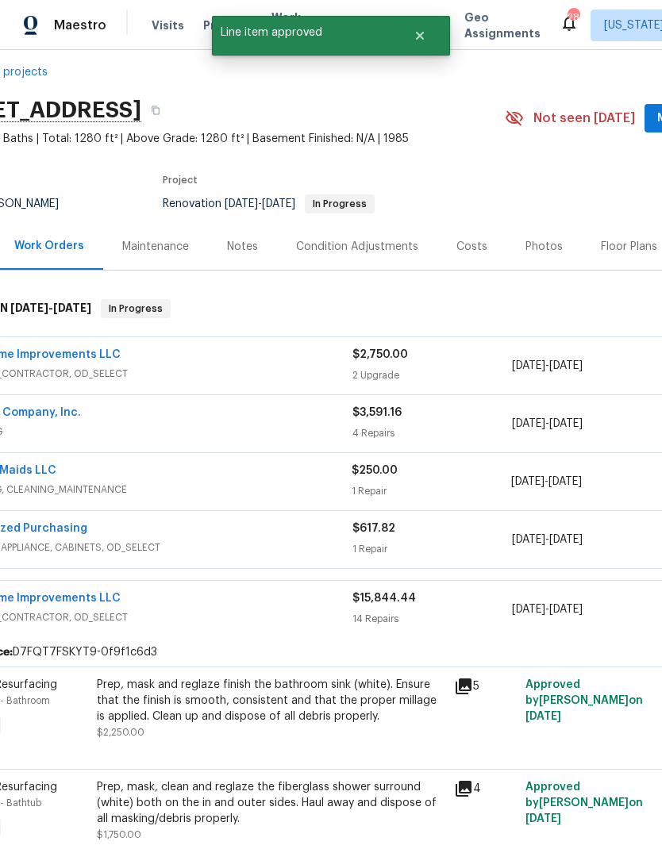
radio input "false"
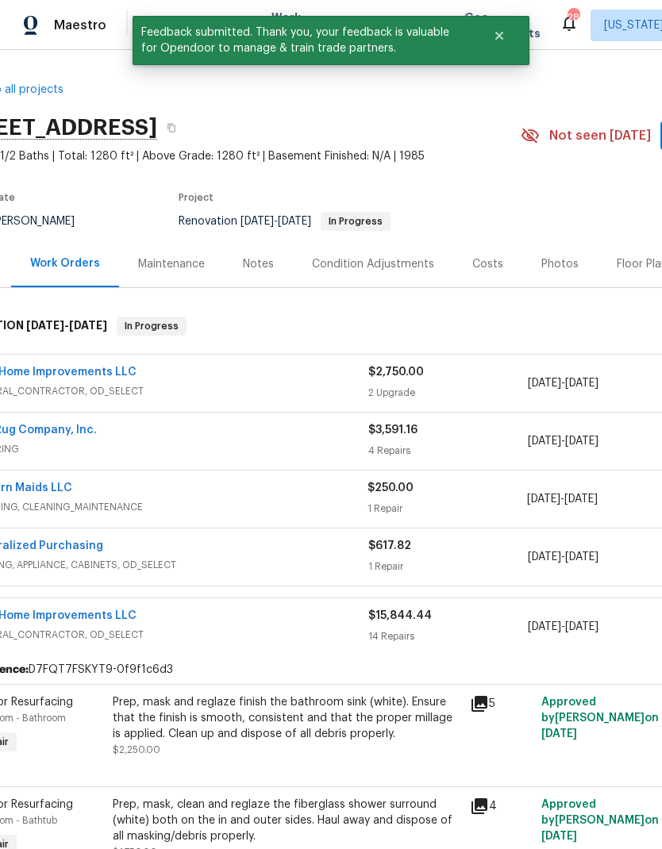
scroll to position [0, 55]
click at [285, 390] on span "GENERAL_CONTRACTOR, OD_SELECT" at bounding box center [169, 391] width 398 height 16
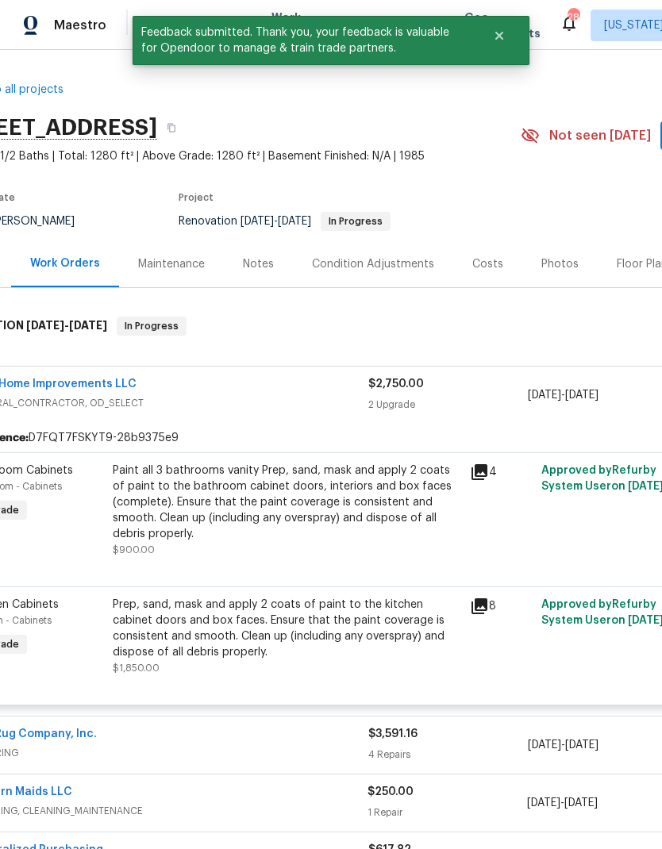
click at [246, 505] on div "Paint all 3 bathrooms vanity Prep, sand, mask and apply 2 coats of paint to the…" at bounding box center [287, 502] width 348 height 79
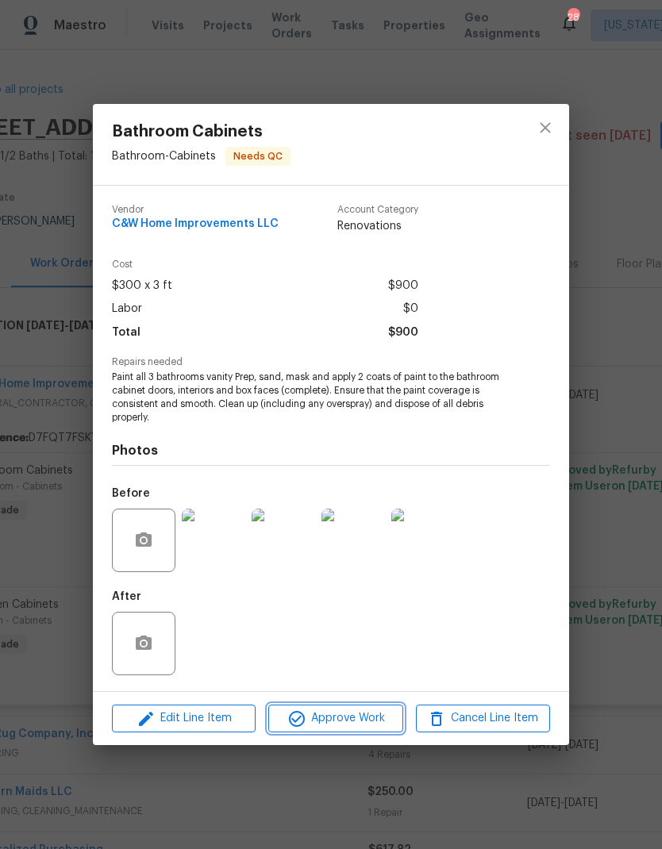
click at [337, 733] on button "Approve Work" at bounding box center [335, 719] width 134 height 28
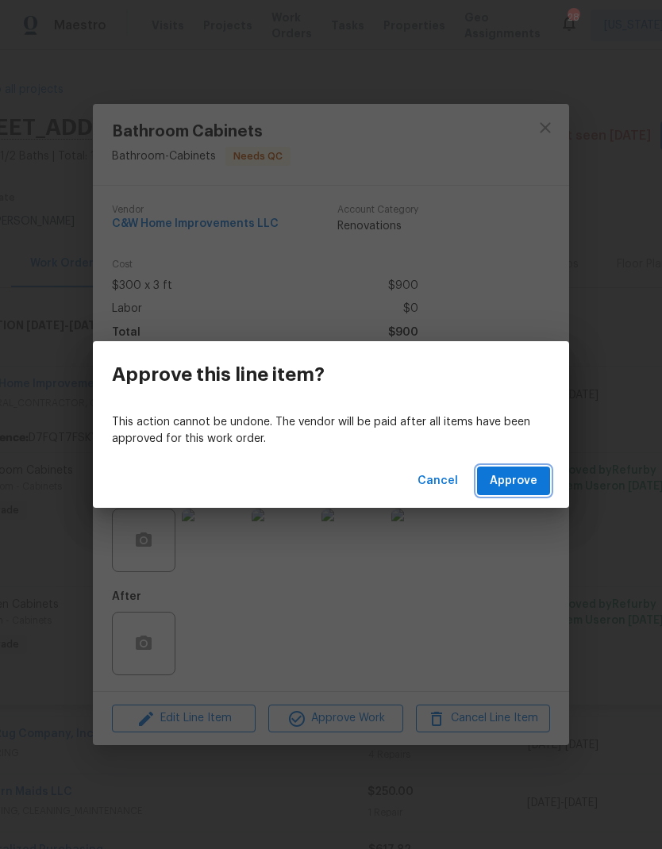
click at [524, 486] on span "Approve" at bounding box center [514, 481] width 48 height 20
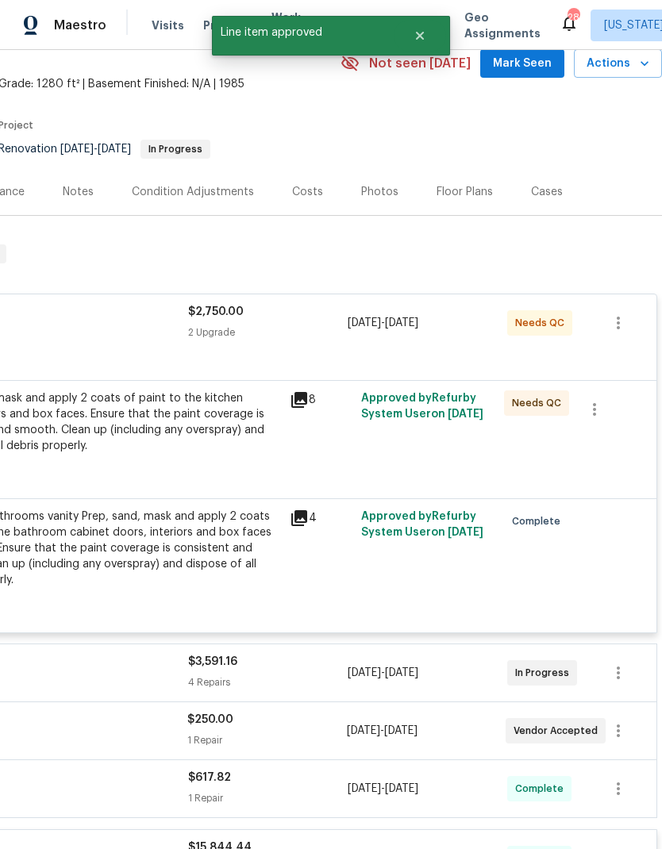
scroll to position [45, 221]
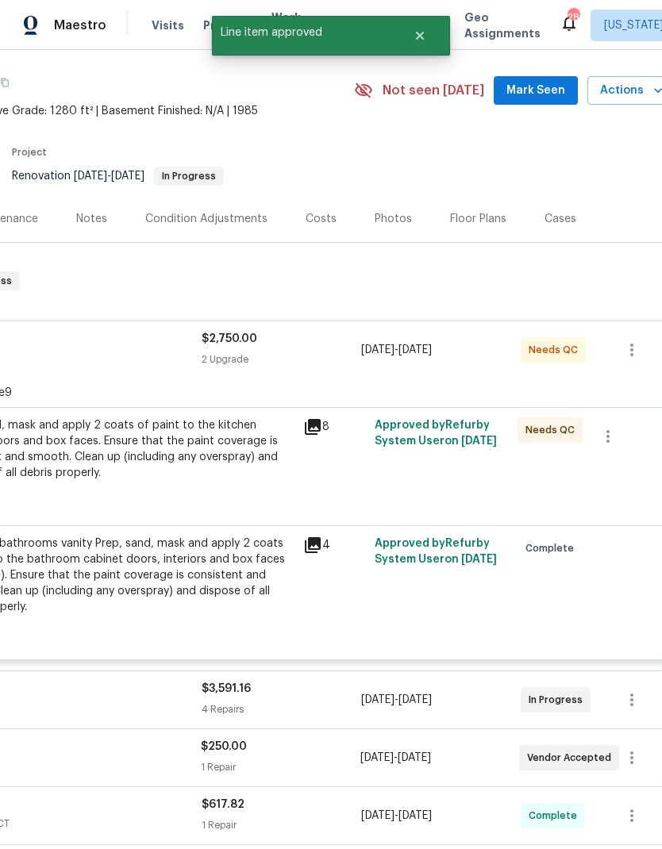
click at [214, 476] on div "Prep, sand, mask and apply 2 coats of paint to the kitchen cabinet doors and bo…" at bounding box center [120, 448] width 348 height 63
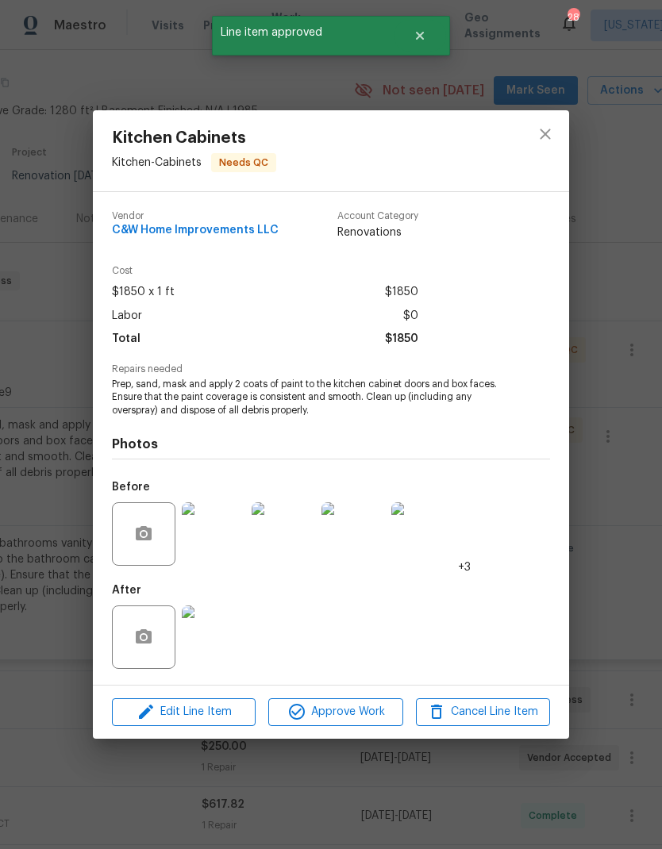
click at [348, 712] on span "Approve Work" at bounding box center [335, 712] width 125 height 20
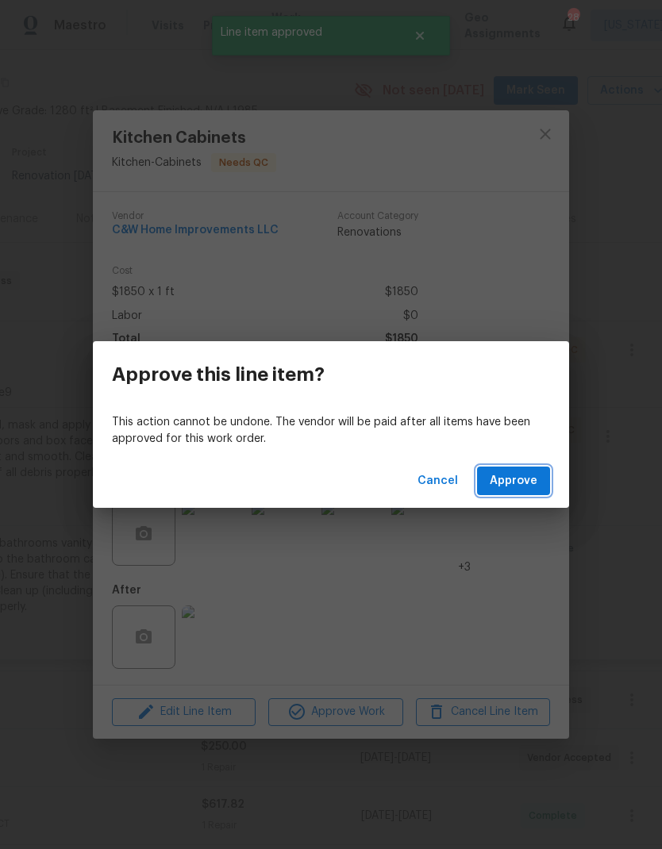
click at [510, 475] on span "Approve" at bounding box center [514, 481] width 48 height 20
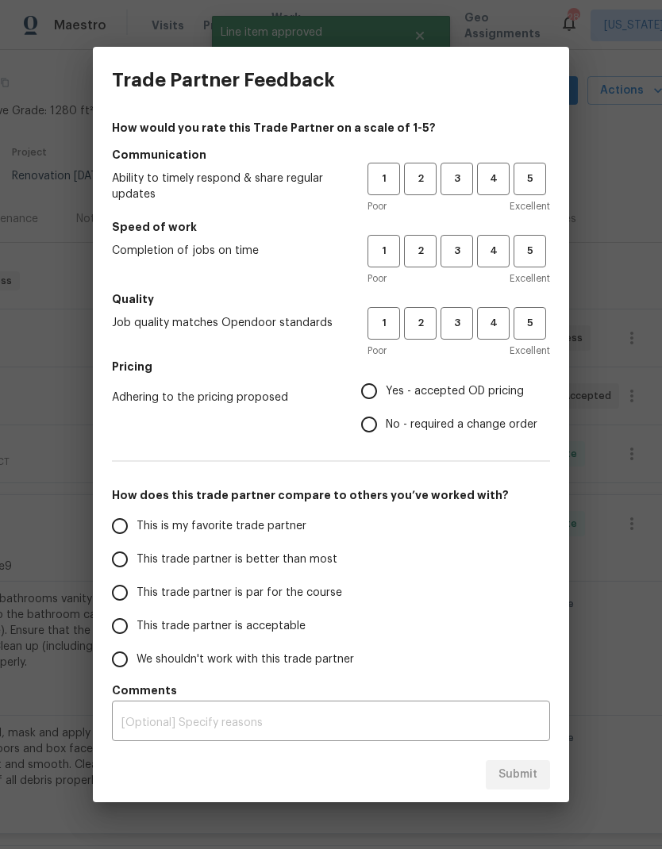
click at [529, 206] on span "Excellent" at bounding box center [530, 206] width 40 height 16
click at [529, 263] on button "5" at bounding box center [529, 251] width 33 height 33
click at [522, 338] on button "5" at bounding box center [529, 323] width 33 height 33
click at [521, 178] on span "5" at bounding box center [529, 179] width 29 height 18
click at [369, 389] on input "Yes - accepted OD pricing" at bounding box center [368, 391] width 33 height 33
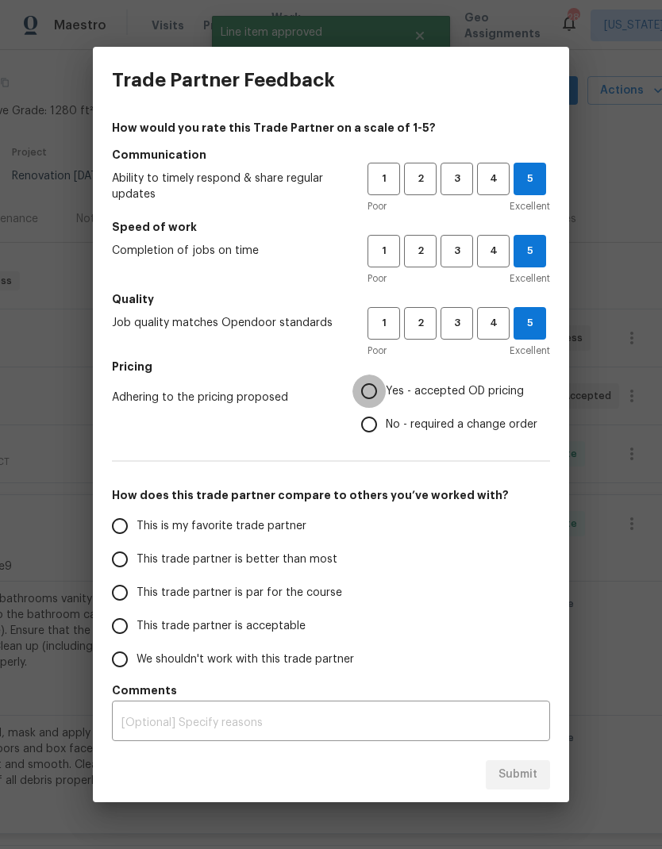
radio input "true"
click at [112, 521] on input "This is my favorite trade partner" at bounding box center [119, 526] width 33 height 33
click at [513, 779] on span "Submit" at bounding box center [517, 775] width 39 height 20
radio input "true"
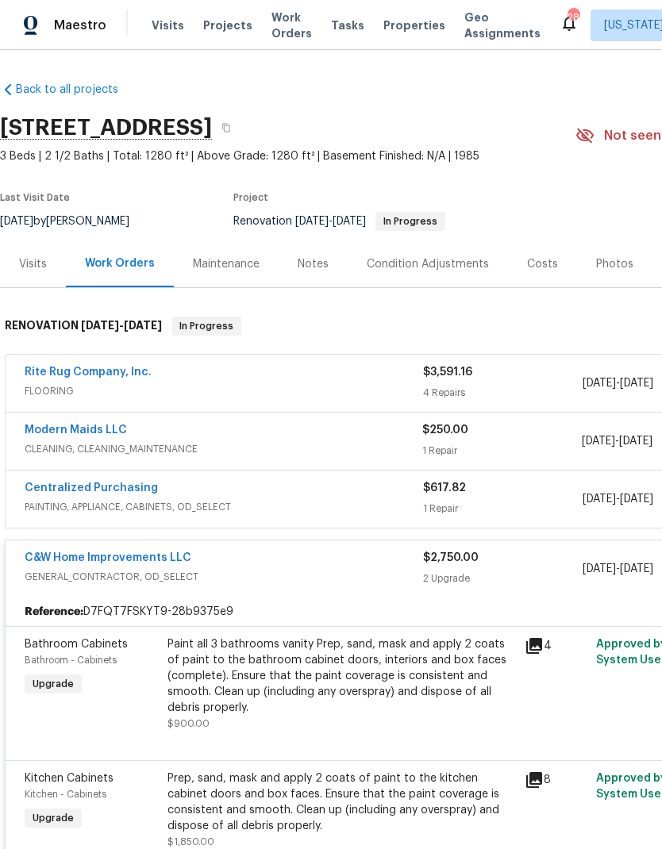
scroll to position [0, 0]
